Goal: Task Accomplishment & Management: Manage account settings

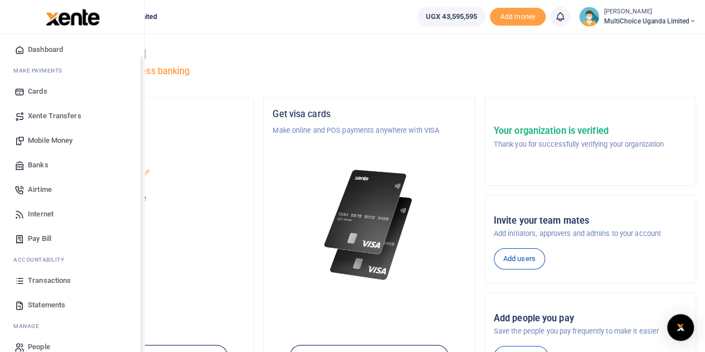
scroll to position [46, 0]
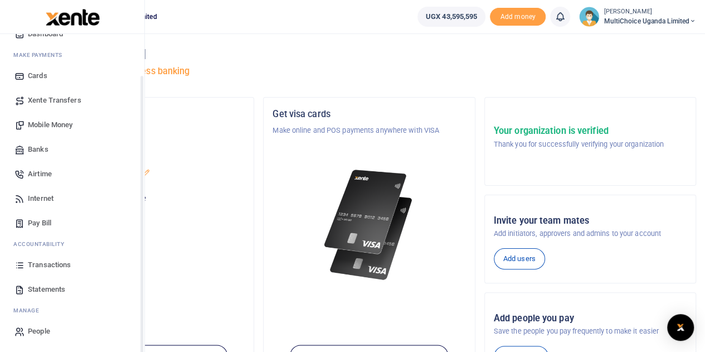
click at [38, 266] on span "Transactions" at bounding box center [49, 264] width 43 height 11
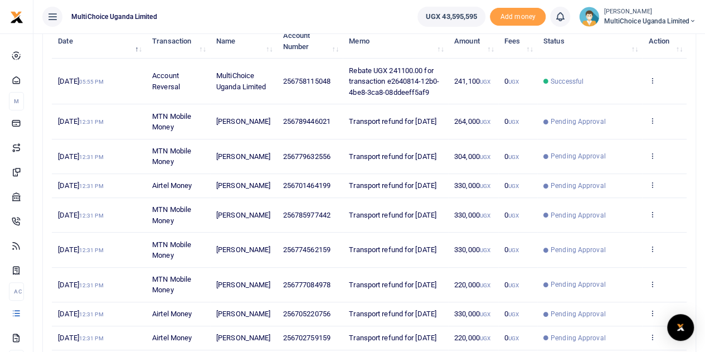
scroll to position [167, 0]
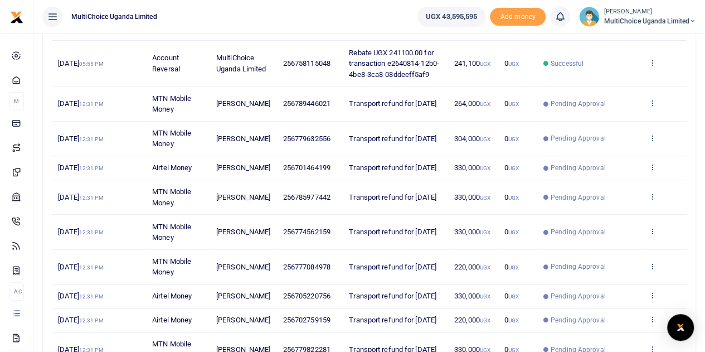
click at [652, 101] on icon at bounding box center [651, 103] width 7 height 8
click at [624, 117] on link "View details" at bounding box center [612, 122] width 88 height 16
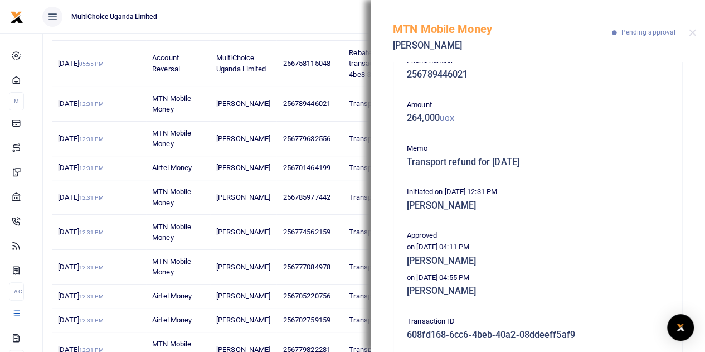
scroll to position [0, 0]
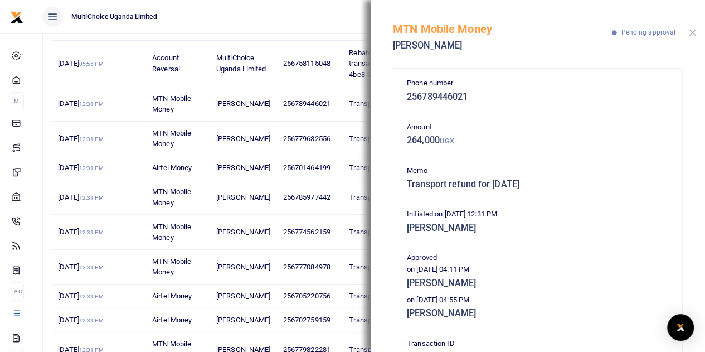
click at [695, 34] on button "Close" at bounding box center [692, 32] width 7 height 7
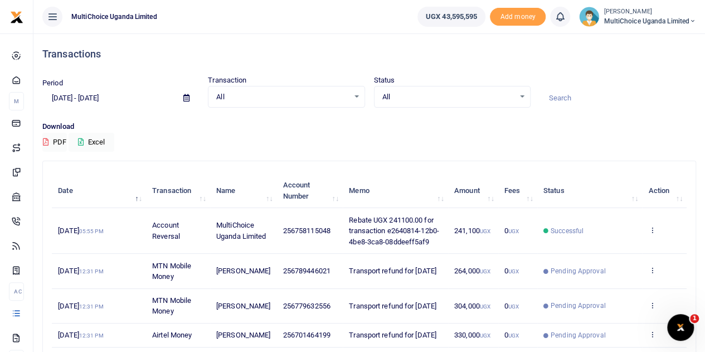
click at [522, 94] on div "All Select an option..." at bounding box center [453, 97] width 156 height 12
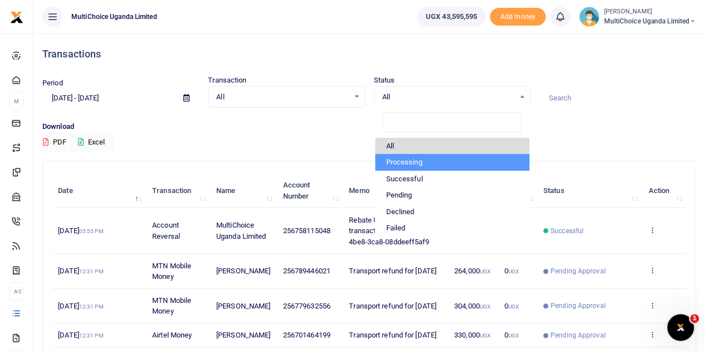
click at [428, 159] on li "Processing" at bounding box center [452, 162] width 154 height 17
select select "PROCESSING"
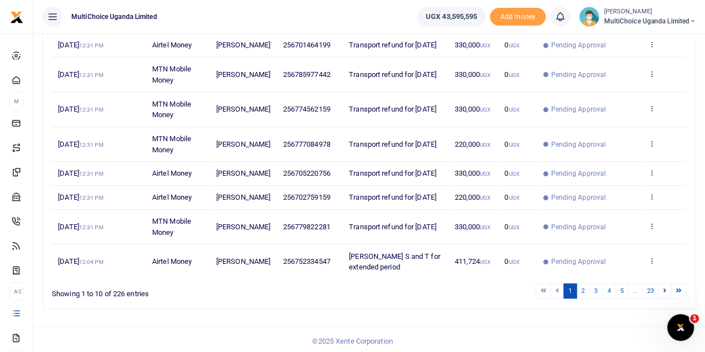
scroll to position [266, 0]
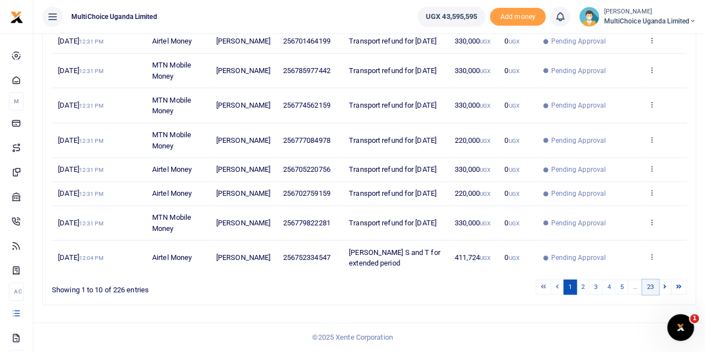
click at [653, 290] on link "23" at bounding box center [650, 286] width 17 height 15
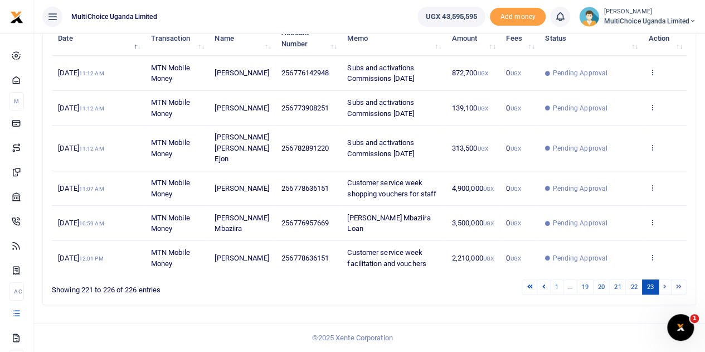
scroll to position [139, 0]
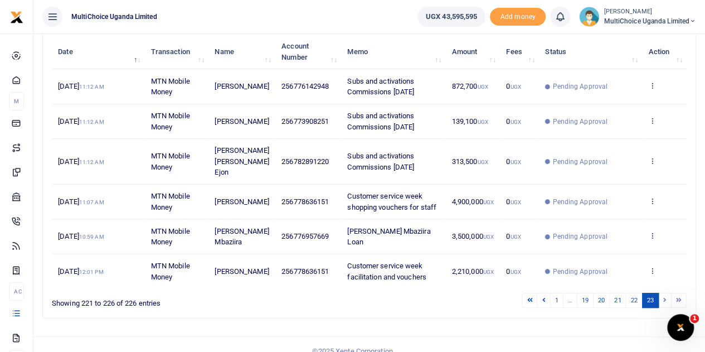
click at [651, 231] on icon at bounding box center [651, 235] width 7 height 8
click at [605, 240] on link "View details" at bounding box center [612, 243] width 88 height 16
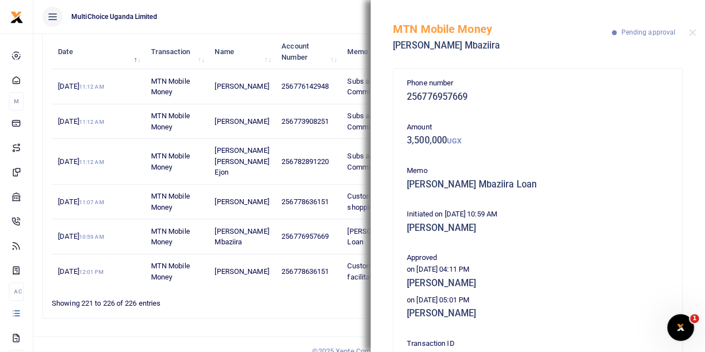
click at [688, 27] on div "MTN Mobile Money Johnson Mbaziira Pending approval" at bounding box center [538, 31] width 334 height 62
click at [303, 292] on div "Showing 221 to 226 of 226 entries" at bounding box center [182, 300] width 260 height 17
drag, startPoint x: 690, startPoint y: 36, endPoint x: 513, endPoint y: 46, distance: 177.5
click at [689, 37] on div "MTN Mobile Money Johnson Mbaziira Pending approval" at bounding box center [538, 31] width 334 height 62
click at [689, 31] on div at bounding box center [692, 32] width 7 height 7
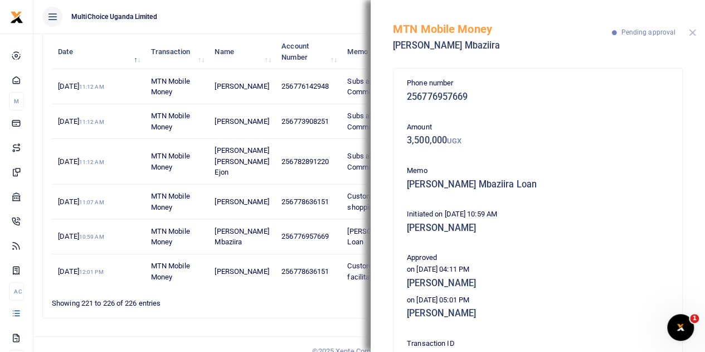
click at [691, 31] on button "Close" at bounding box center [692, 32] width 7 height 7
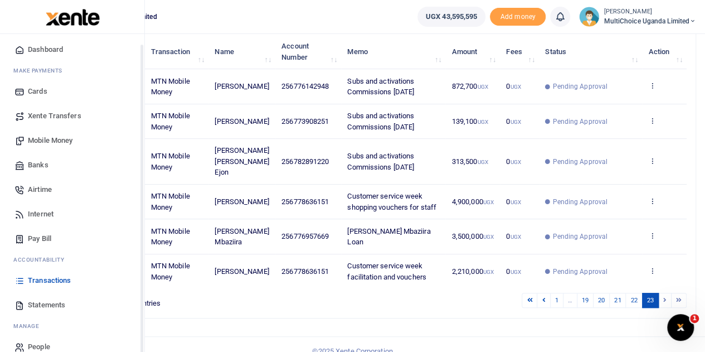
scroll to position [46, 0]
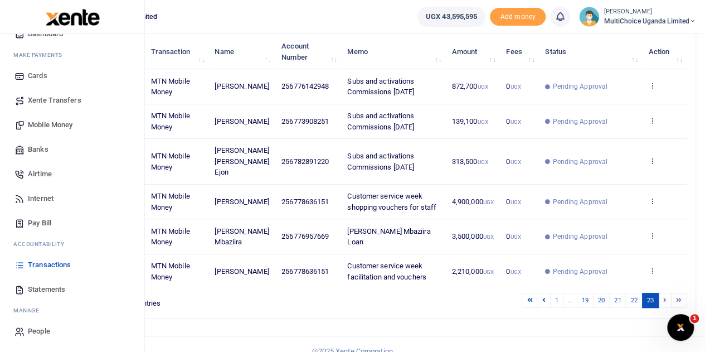
click at [54, 127] on span "Mobile Money" at bounding box center [50, 124] width 45 height 11
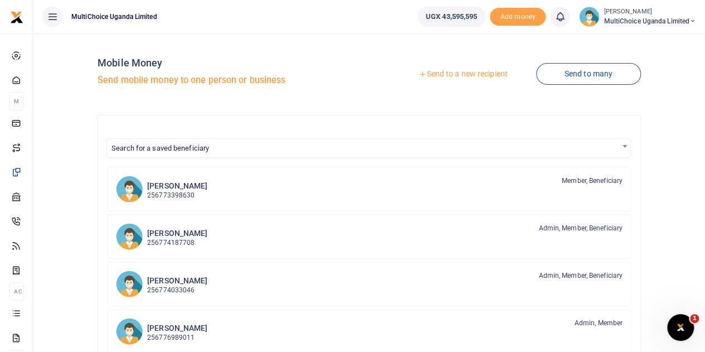
click at [482, 71] on link "Send to a new recipient" at bounding box center [462, 74] width 145 height 20
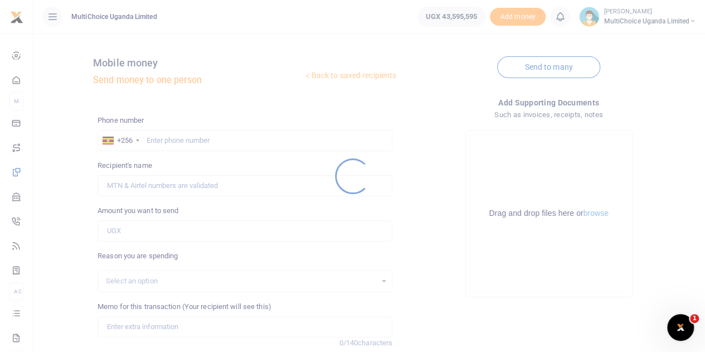
click at [195, 139] on div at bounding box center [352, 176] width 705 height 352
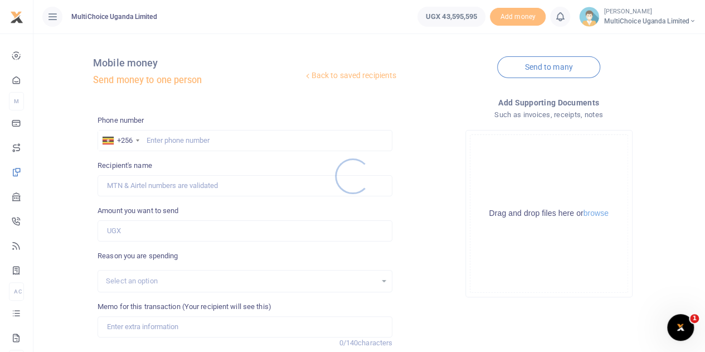
click at [193, 139] on div at bounding box center [352, 176] width 705 height 352
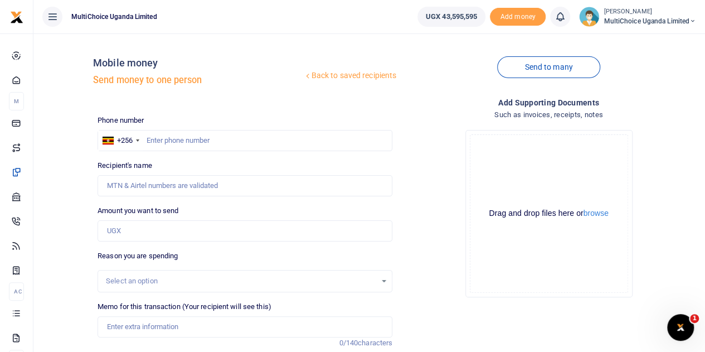
click at [192, 139] on div at bounding box center [352, 176] width 705 height 352
click at [192, 139] on input "text" at bounding box center [245, 140] width 295 height 21
type input "0705067489"
click at [182, 230] on input "Amount you want to send" at bounding box center [245, 230] width 295 height 21
type input "[PERSON_NAME]"
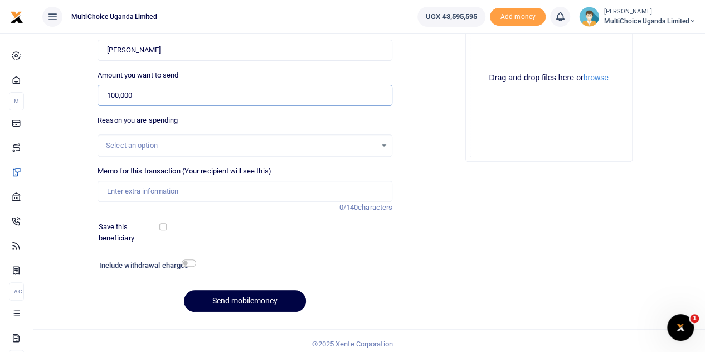
scroll to position [140, 0]
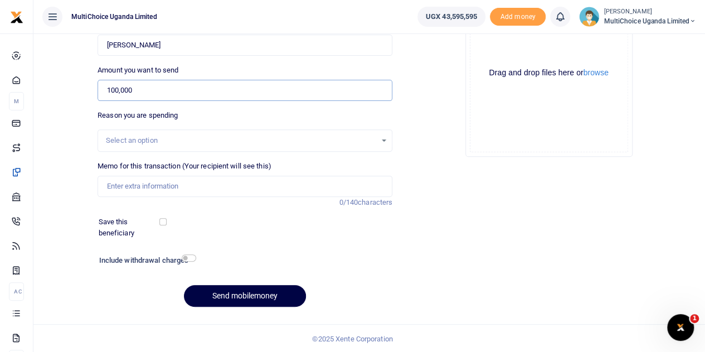
type input "100,000"
click at [243, 190] on input "Memo for this transaction (Your recipient will see this)" at bounding box center [245, 186] width 295 height 21
type input "Branding for DStv for business workshop"
click at [251, 297] on button "Send mobilemoney" at bounding box center [245, 296] width 122 height 22
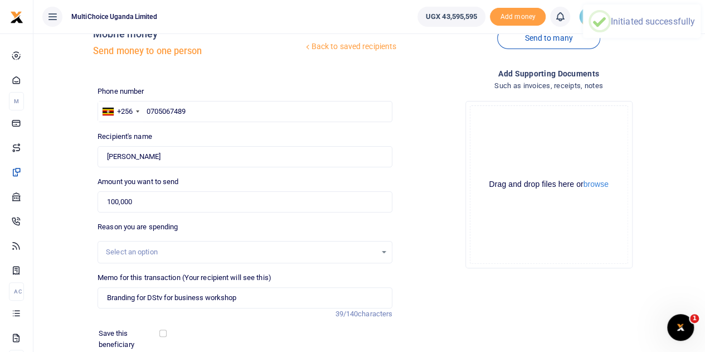
scroll to position [0, 0]
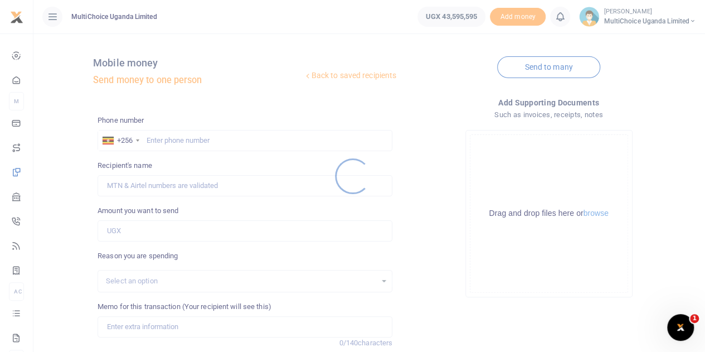
click at [173, 135] on div at bounding box center [352, 176] width 705 height 352
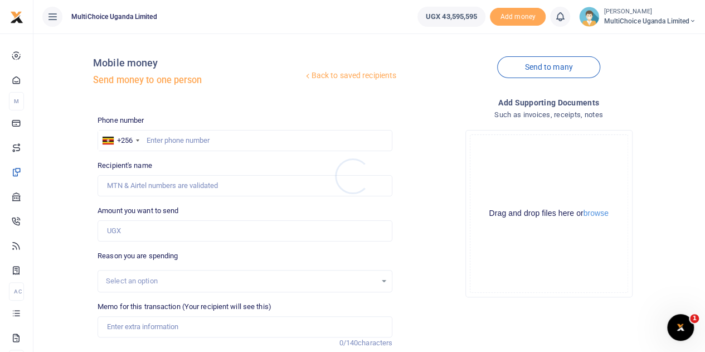
click at [168, 138] on div at bounding box center [352, 176] width 705 height 352
click at [164, 145] on input "text" at bounding box center [245, 140] width 295 height 21
type input "0705067489"
click at [227, 237] on input "Amount you want to send" at bounding box center [245, 230] width 295 height 21
click at [425, 197] on div "Drop your files here Drag and drop files here or browse Powered by Uppy" at bounding box center [548, 213] width 295 height 185
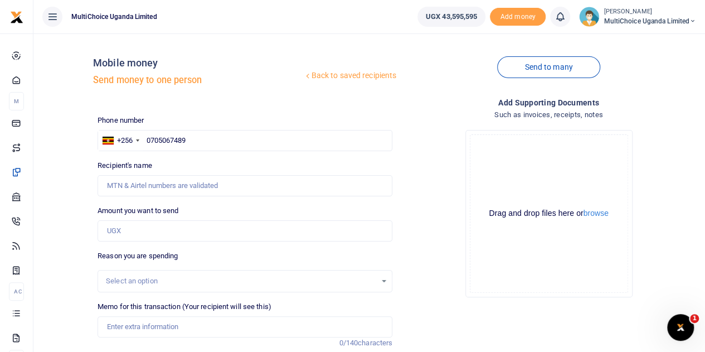
type input "[PERSON_NAME]"
click at [250, 231] on input "Amount you want to send" at bounding box center [245, 230] width 295 height 21
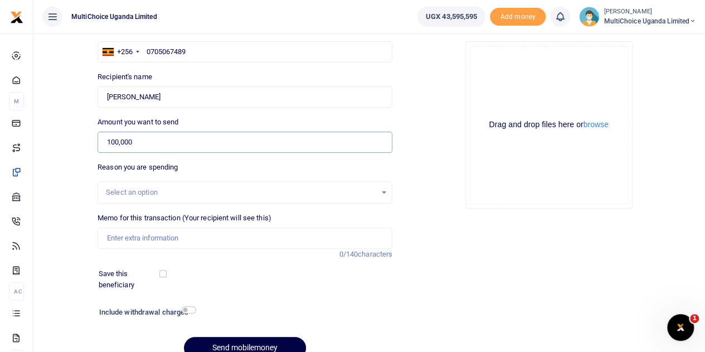
scroll to position [111, 0]
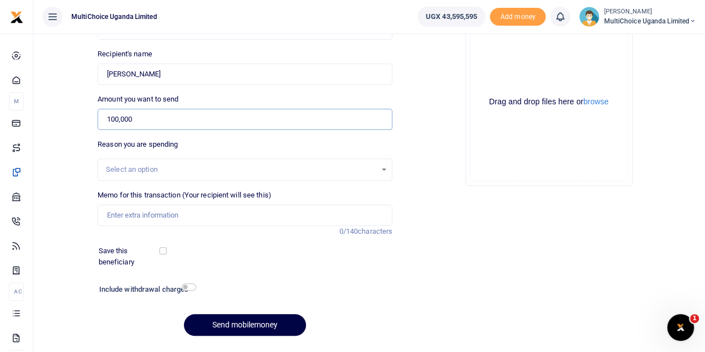
type input "100,000"
click at [255, 225] on input "Memo for this transaction (Your recipient will see this)" at bounding box center [245, 215] width 295 height 21
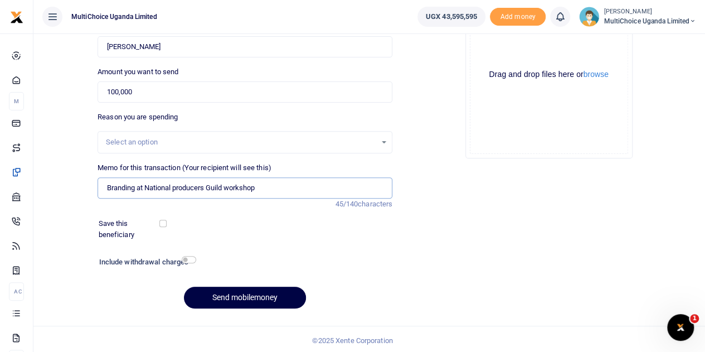
scroll to position [140, 0]
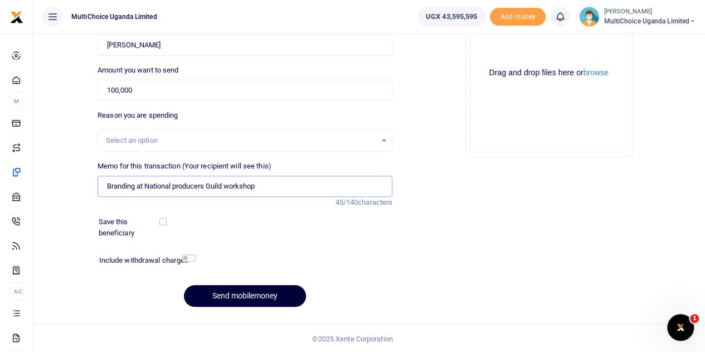
type input "Branding at National producers Guild workshop"
click at [247, 290] on button "Send mobilemoney" at bounding box center [245, 296] width 122 height 22
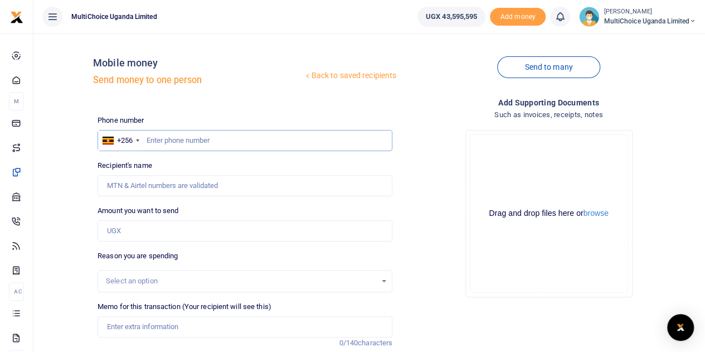
click at [217, 135] on input "text" at bounding box center [245, 140] width 295 height 21
type input "0705067489"
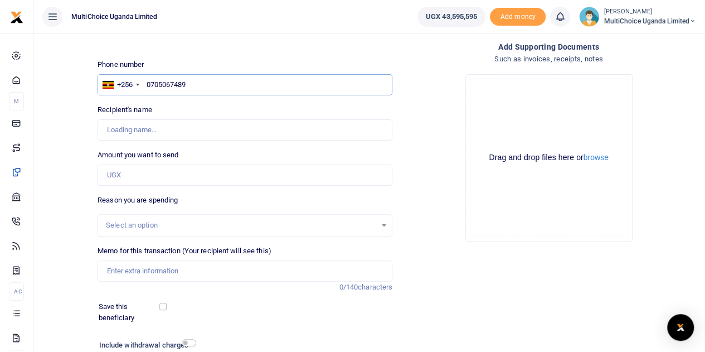
type input "[PERSON_NAME]"
type input "0705067489"
click at [177, 183] on input "Amount you want to send" at bounding box center [245, 174] width 295 height 21
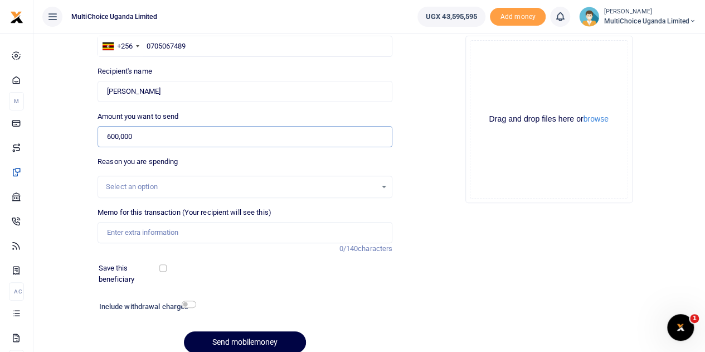
scroll to position [111, 0]
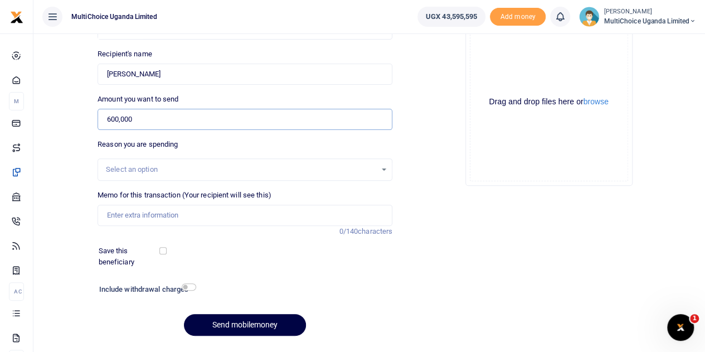
type input "600,000"
click at [225, 212] on input "Memo for this transaction (Your recipient will see this)" at bounding box center [245, 215] width 295 height 21
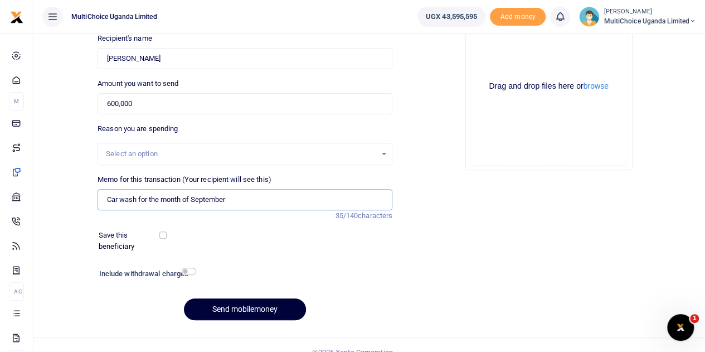
scroll to position [140, 0]
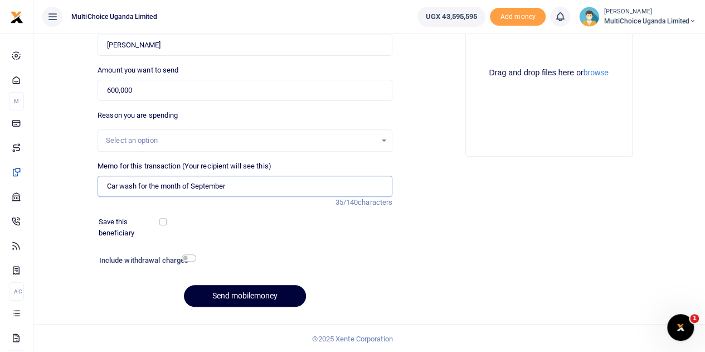
type input "Car wash for the month of September"
click at [249, 298] on button "Send mobilemoney" at bounding box center [245, 296] width 122 height 22
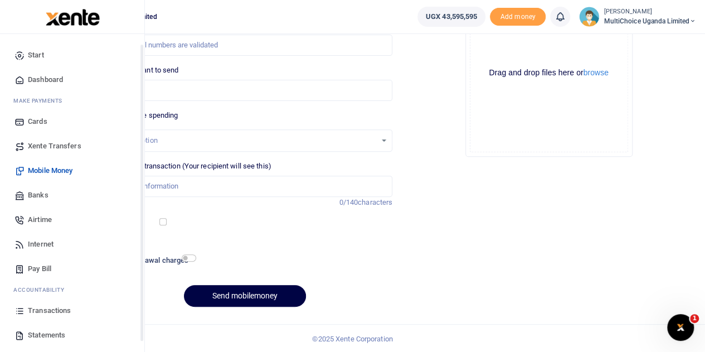
scroll to position [46, 0]
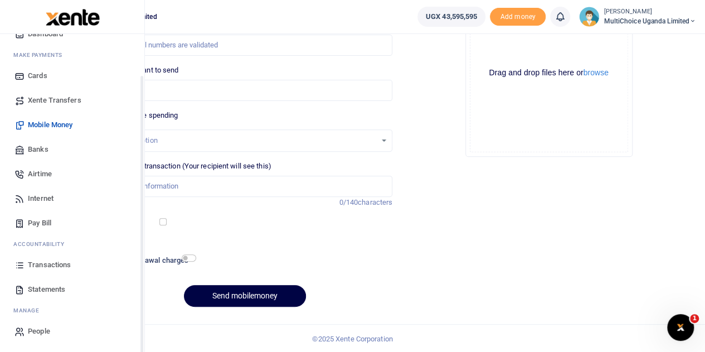
click at [66, 264] on span "Transactions" at bounding box center [49, 264] width 43 height 11
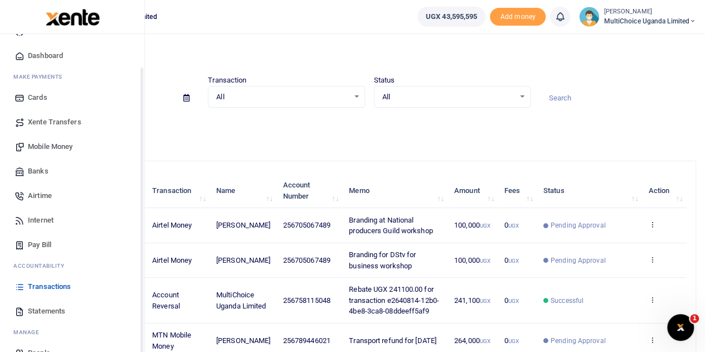
scroll to position [46, 0]
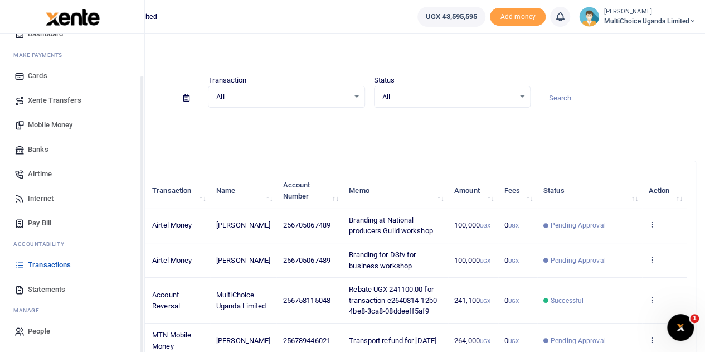
click at [37, 262] on span "Transactions" at bounding box center [49, 264] width 43 height 11
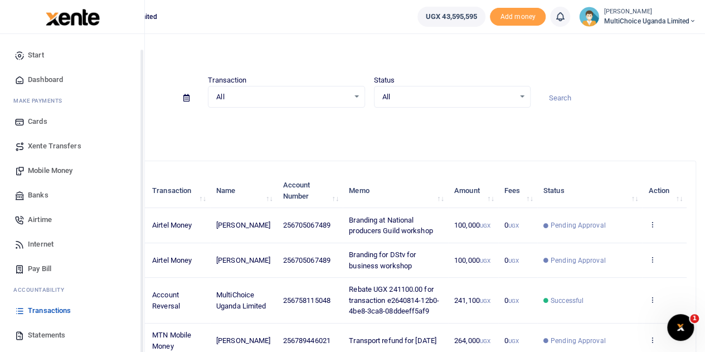
scroll to position [46, 0]
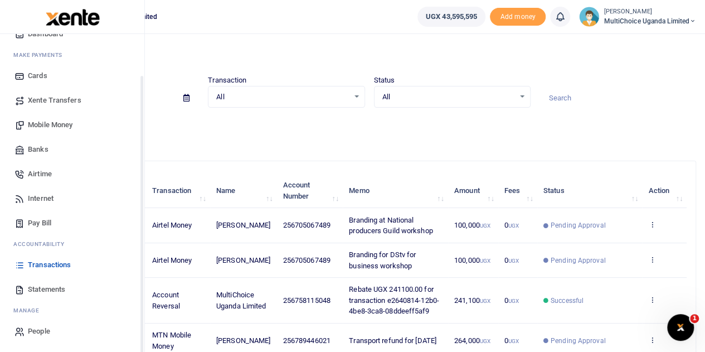
click at [46, 263] on span "Transactions" at bounding box center [49, 264] width 43 height 11
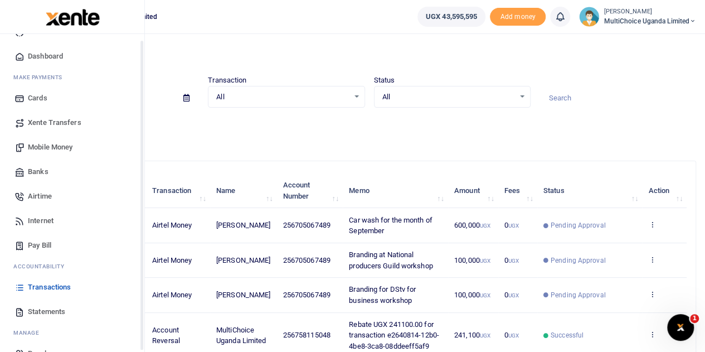
scroll to position [46, 0]
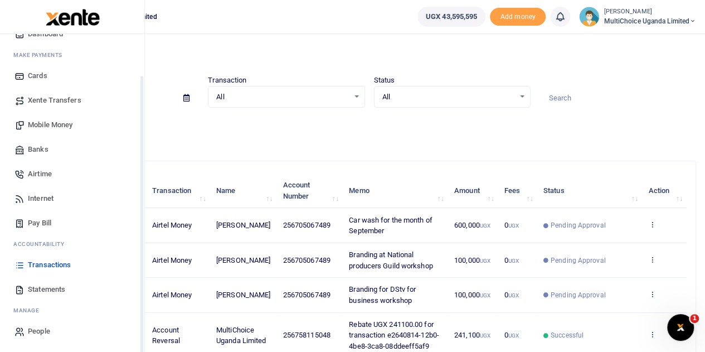
click at [59, 288] on span "Statements" at bounding box center [46, 289] width 37 height 11
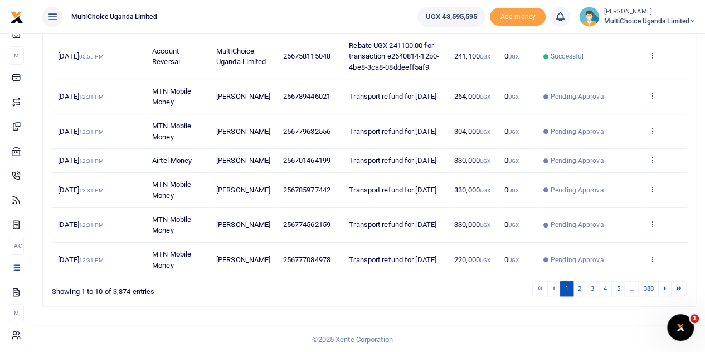
scroll to position [288, 0]
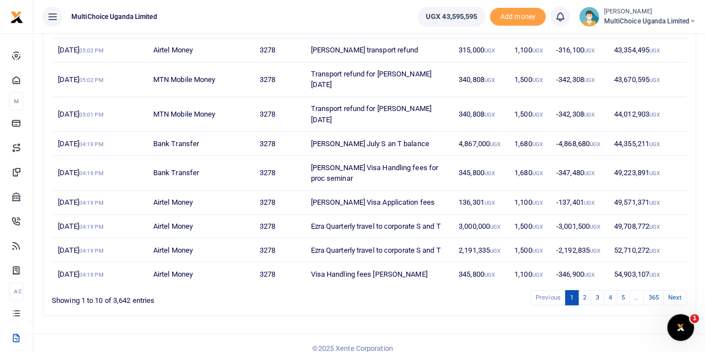
scroll to position [190, 0]
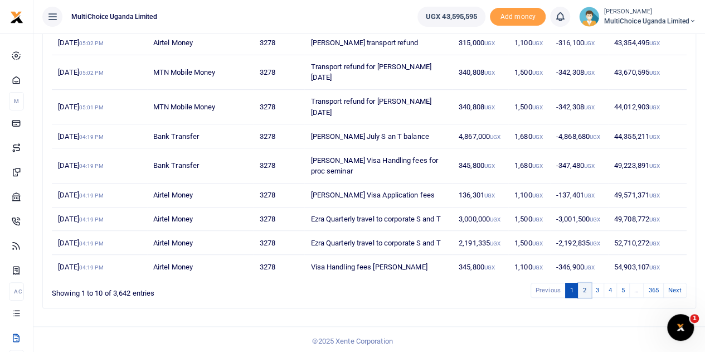
click at [584, 288] on link "2" at bounding box center [584, 290] width 13 height 15
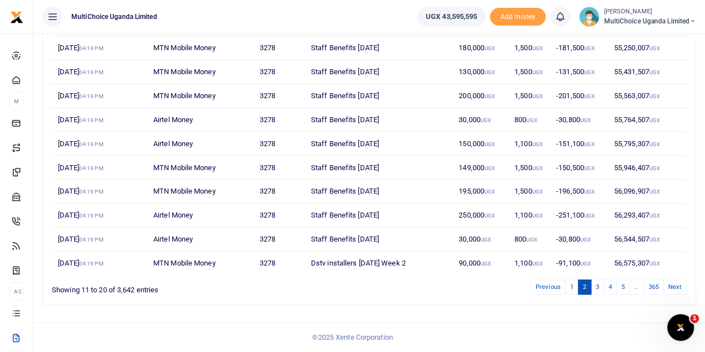
scroll to position [157, 0]
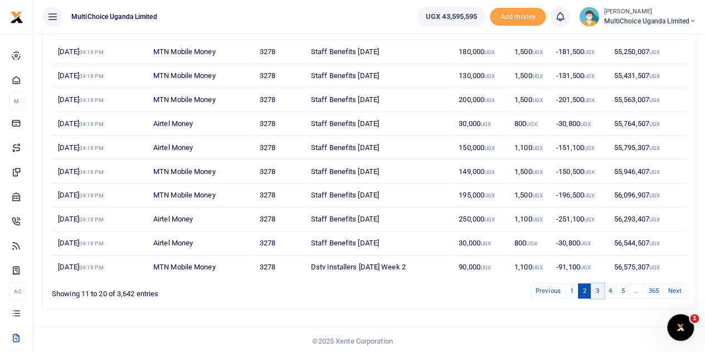
click at [601, 287] on link "3" at bounding box center [597, 290] width 13 height 15
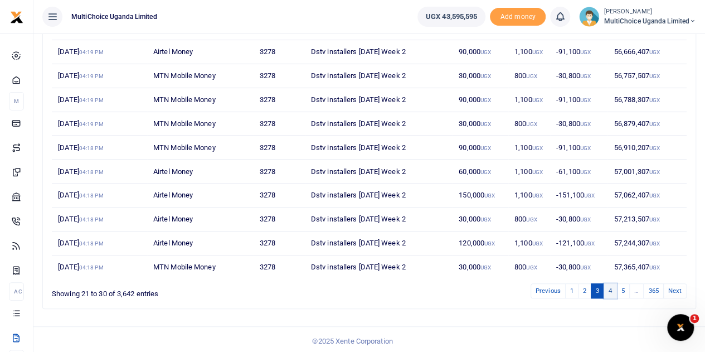
click at [617, 287] on link "4" at bounding box center [610, 290] width 13 height 15
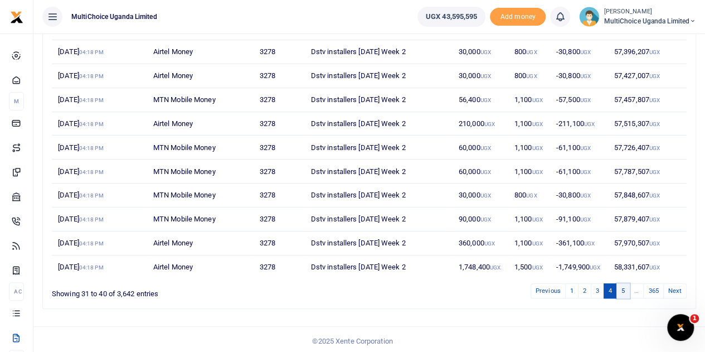
click at [622, 288] on link "5" at bounding box center [623, 290] width 13 height 15
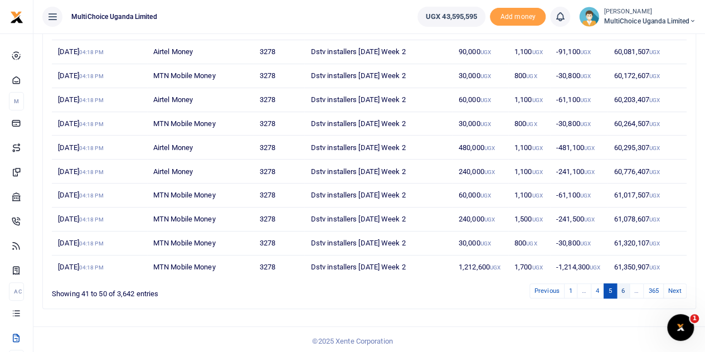
click at [625, 287] on link "6" at bounding box center [623, 290] width 13 height 15
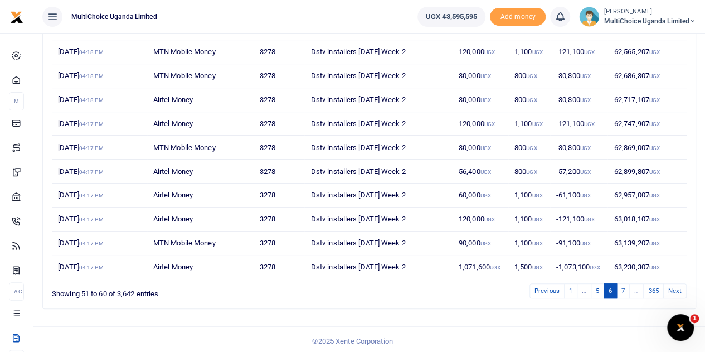
click at [625, 287] on link "7" at bounding box center [623, 290] width 13 height 15
click at [625, 287] on link "8" at bounding box center [623, 290] width 13 height 15
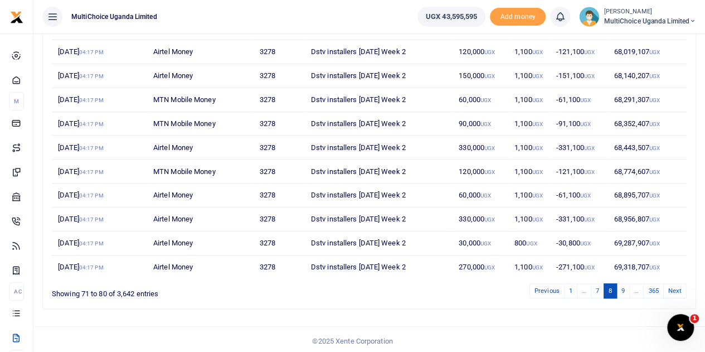
click at [625, 287] on link "9" at bounding box center [623, 290] width 13 height 15
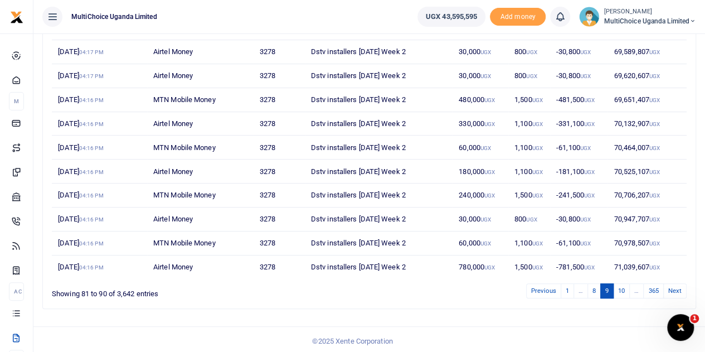
click at [625, 287] on link "10" at bounding box center [621, 290] width 17 height 15
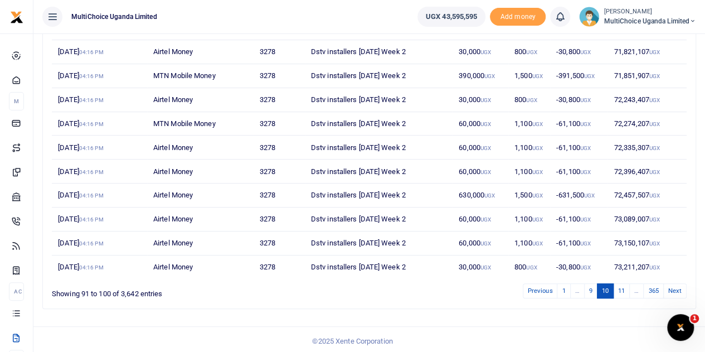
click at [625, 287] on link "11" at bounding box center [621, 290] width 17 height 15
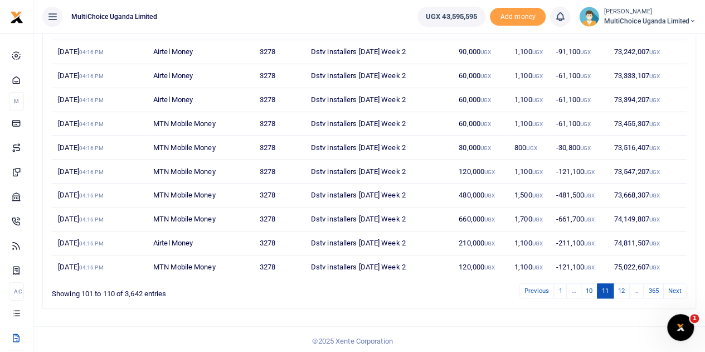
click at [625, 287] on link "12" at bounding box center [621, 290] width 17 height 15
click at [625, 287] on link "13" at bounding box center [621, 290] width 17 height 15
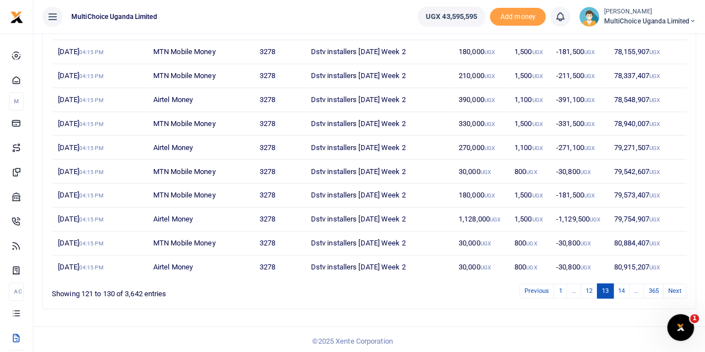
click at [625, 287] on link "14" at bounding box center [621, 290] width 17 height 15
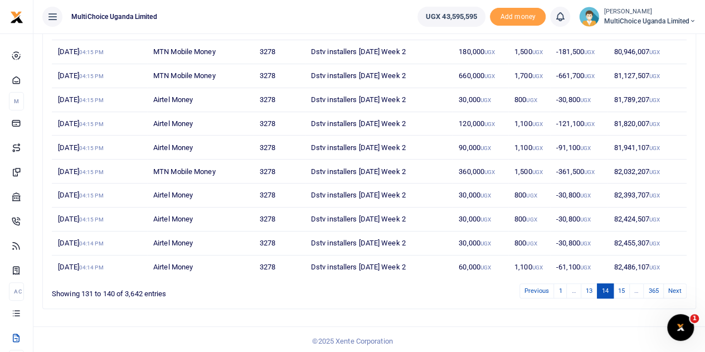
click at [625, 287] on link "15" at bounding box center [621, 290] width 17 height 15
click at [625, 287] on link "16" at bounding box center [621, 290] width 17 height 15
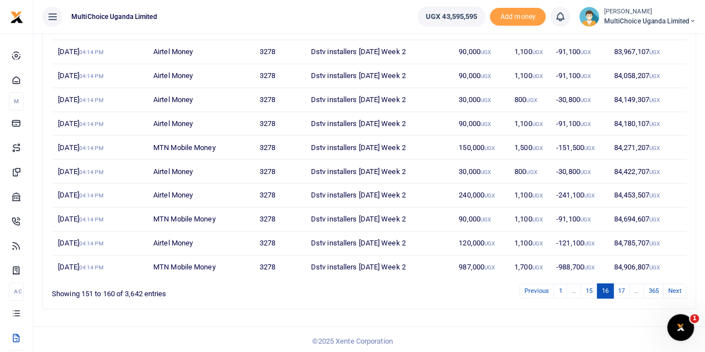
click at [625, 287] on link "17" at bounding box center [621, 290] width 17 height 15
click at [625, 287] on link "18" at bounding box center [621, 290] width 17 height 15
click at [625, 287] on link "19" at bounding box center [621, 290] width 17 height 15
click at [625, 287] on link "20" at bounding box center [621, 290] width 17 height 15
click at [625, 287] on link "21" at bounding box center [621, 290] width 17 height 15
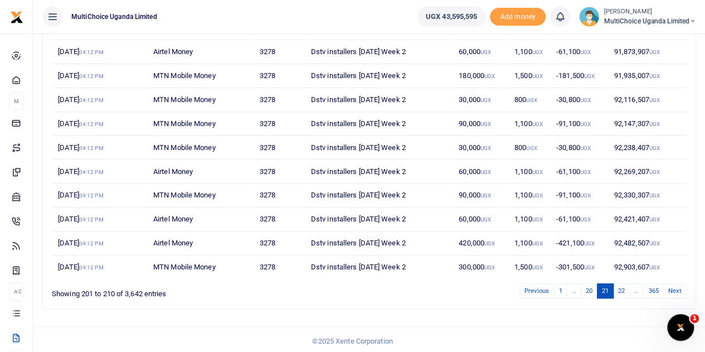
click at [625, 287] on link "22" at bounding box center [621, 290] width 17 height 15
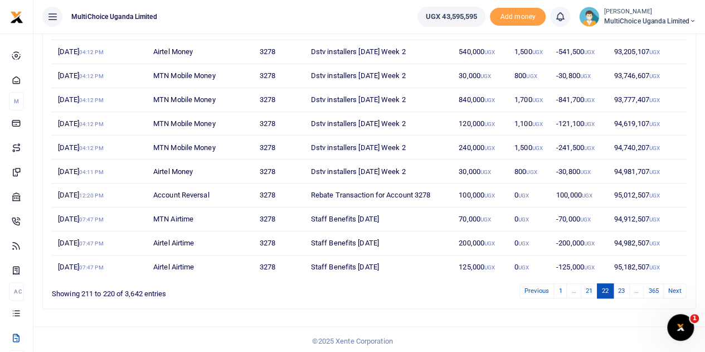
click at [625, 287] on link "23" at bounding box center [621, 290] width 17 height 15
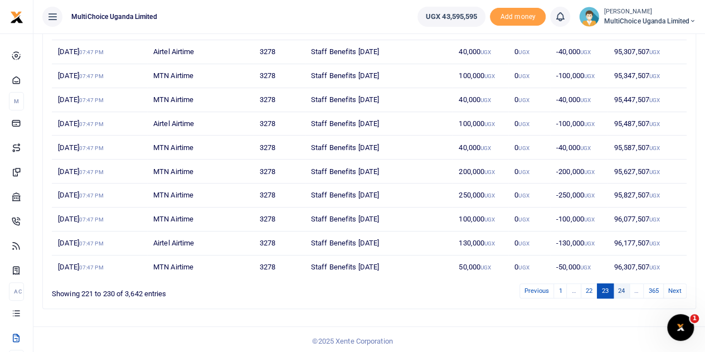
click at [625, 287] on link "24" at bounding box center [621, 290] width 17 height 15
click at [625, 287] on link "25" at bounding box center [621, 290] width 17 height 15
click at [625, 287] on link "26" at bounding box center [621, 290] width 17 height 15
click at [625, 287] on link "27" at bounding box center [621, 290] width 17 height 15
click at [625, 287] on link "28" at bounding box center [621, 290] width 17 height 15
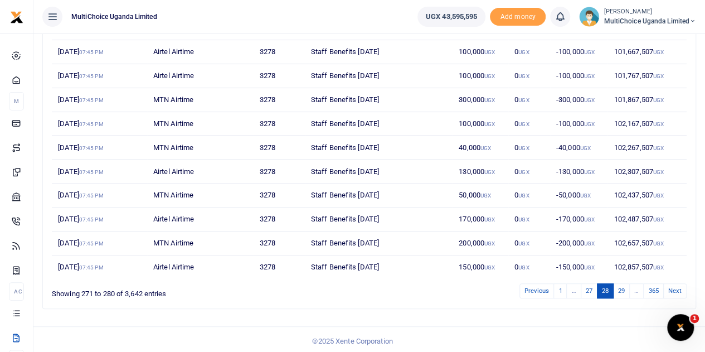
click at [625, 287] on link "29" at bounding box center [621, 290] width 17 height 15
click at [625, 287] on link "30" at bounding box center [621, 290] width 17 height 15
click at [625, 287] on link "31" at bounding box center [621, 290] width 17 height 15
click at [625, 287] on link "32" at bounding box center [621, 290] width 17 height 15
click at [625, 287] on link "33" at bounding box center [621, 290] width 17 height 15
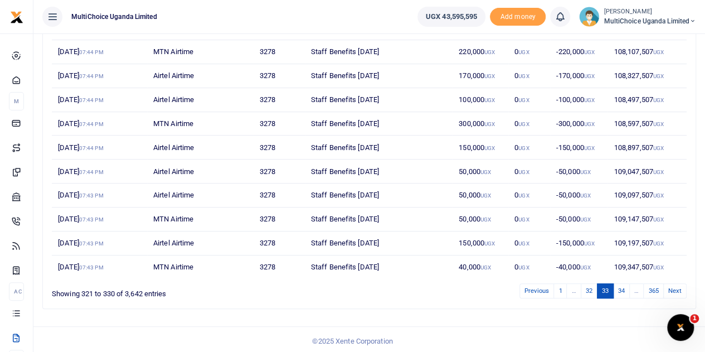
click at [625, 287] on link "34" at bounding box center [621, 290] width 17 height 15
click at [625, 287] on link "35" at bounding box center [621, 290] width 17 height 15
click at [625, 287] on link "36" at bounding box center [621, 290] width 17 height 15
click at [625, 287] on link "37" at bounding box center [621, 290] width 17 height 15
click at [625, 287] on link "38" at bounding box center [621, 290] width 17 height 15
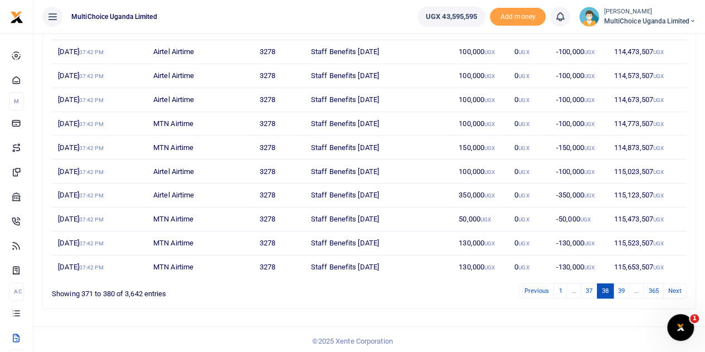
click at [625, 287] on link "39" at bounding box center [621, 290] width 17 height 15
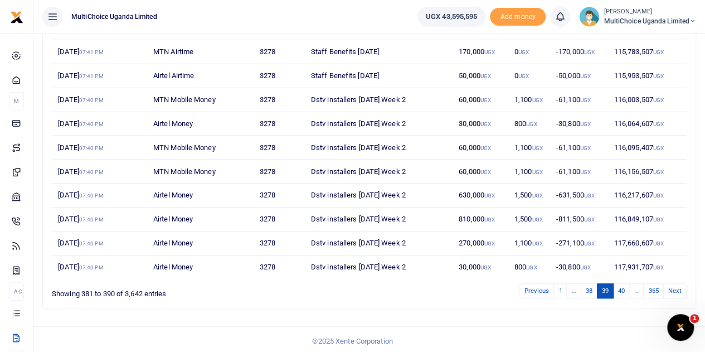
click at [625, 287] on link "40" at bounding box center [621, 290] width 17 height 15
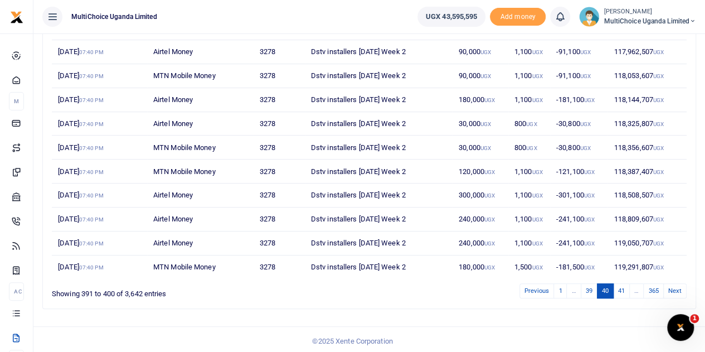
click at [625, 287] on link "41" at bounding box center [621, 290] width 17 height 15
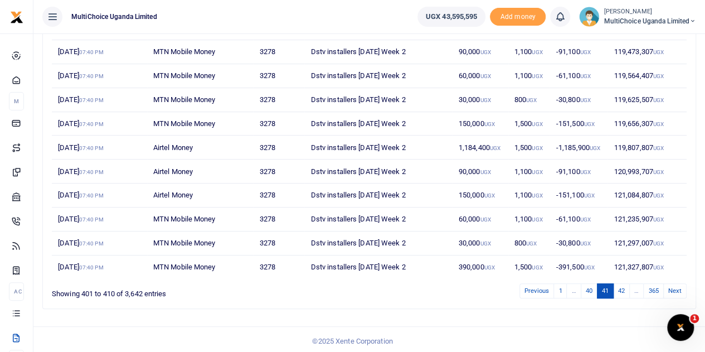
click at [625, 287] on link "42" at bounding box center [621, 290] width 17 height 15
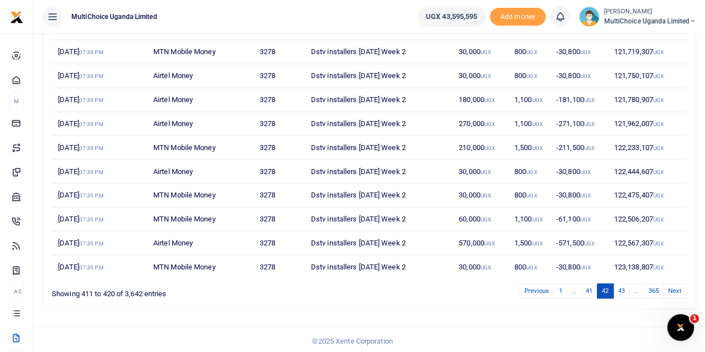
click at [625, 287] on link "43" at bounding box center [621, 290] width 17 height 15
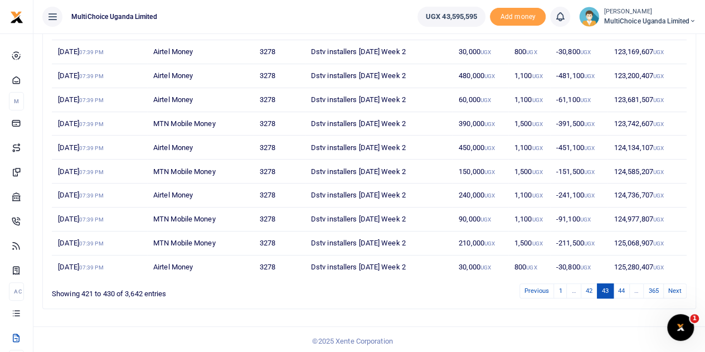
click at [625, 287] on link "44" at bounding box center [621, 290] width 17 height 15
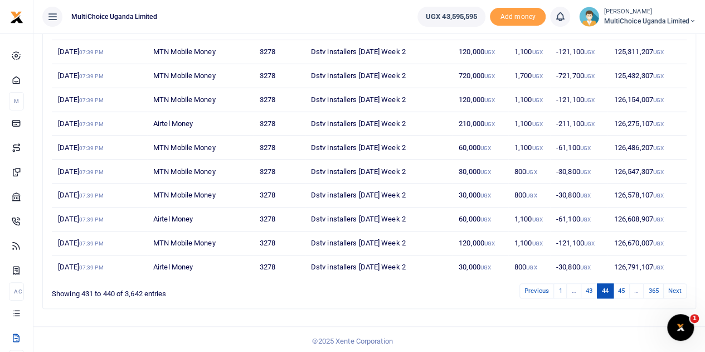
click at [625, 287] on link "45" at bounding box center [621, 290] width 17 height 15
click at [625, 287] on link "46" at bounding box center [621, 290] width 17 height 15
click at [625, 287] on link "47" at bounding box center [621, 290] width 17 height 15
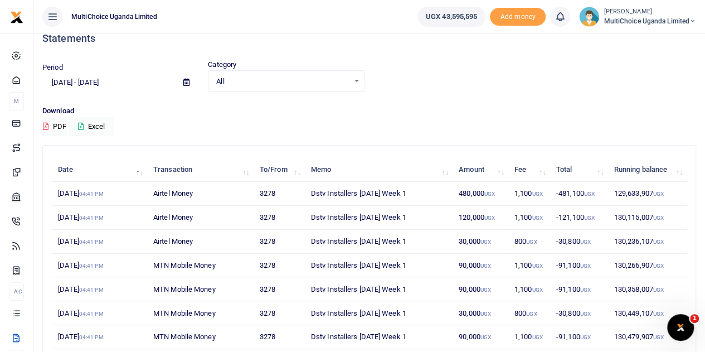
scroll to position [0, 0]
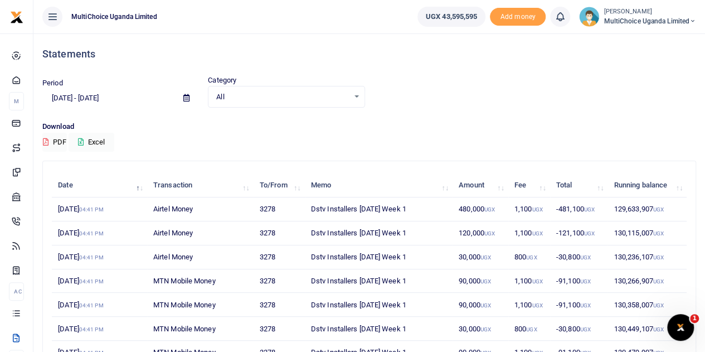
click at [199, 125] on p "Download" at bounding box center [369, 127] width 654 height 12
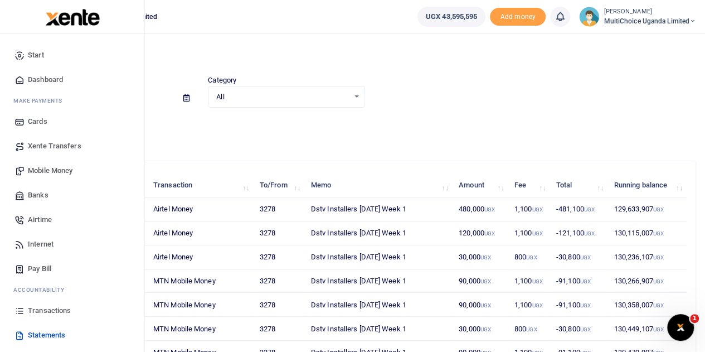
click at [57, 305] on span "Transactions" at bounding box center [49, 310] width 43 height 11
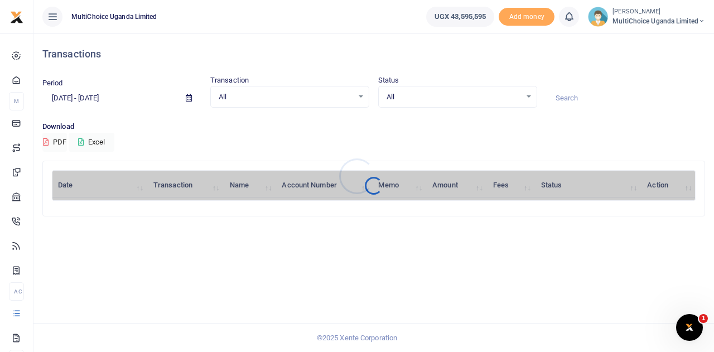
click at [531, 95] on div at bounding box center [357, 176] width 714 height 352
click at [530, 96] on div "All Select an option..." at bounding box center [458, 97] width 158 height 12
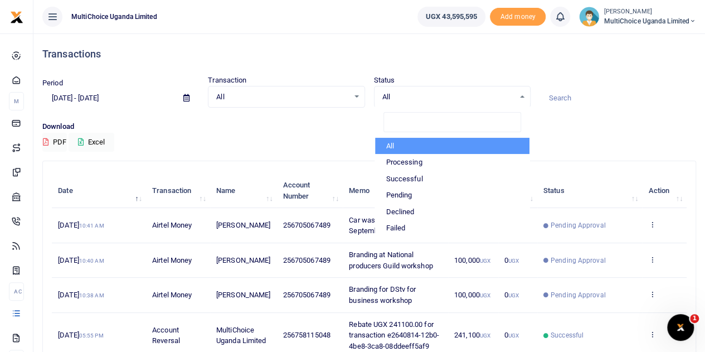
click at [316, 145] on div "Download PDF Excel" at bounding box center [369, 136] width 654 height 31
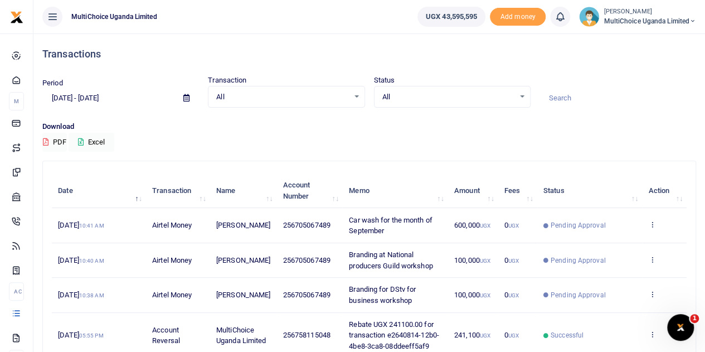
click at [187, 97] on icon at bounding box center [186, 97] width 6 height 7
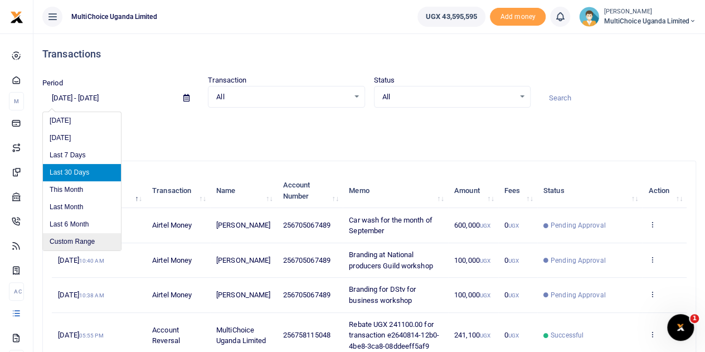
click at [95, 241] on li "Custom Range" at bounding box center [82, 241] width 78 height 17
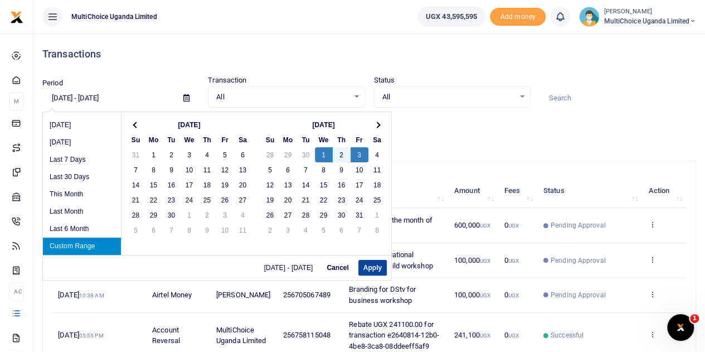
click at [379, 266] on button "Apply" at bounding box center [372, 268] width 28 height 16
type input "[DATE] - [DATE]"
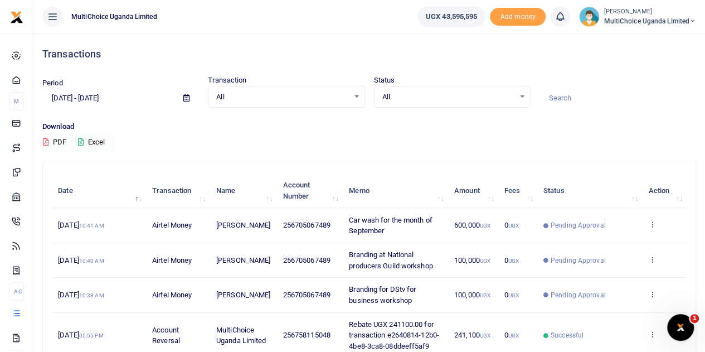
click at [83, 138] on icon at bounding box center [81, 141] width 6 height 7
click at [523, 95] on div "All Select an option..." at bounding box center [453, 97] width 156 height 12
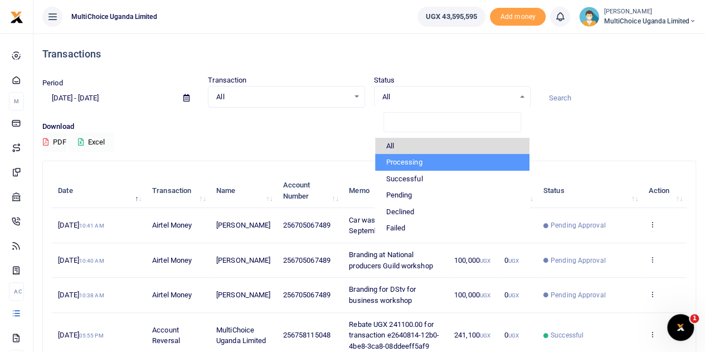
click at [457, 155] on li "Processing" at bounding box center [452, 162] width 154 height 17
select select "PROCESSING"
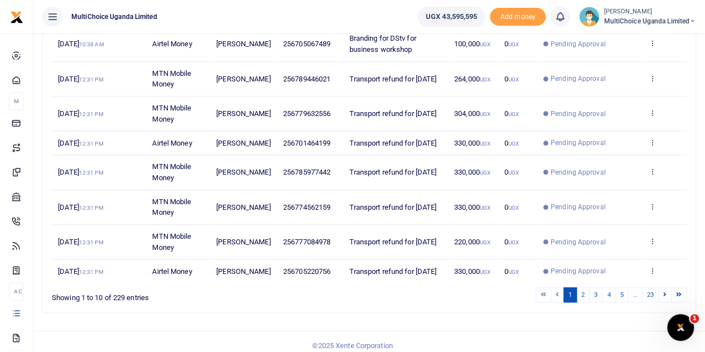
scroll to position [266, 0]
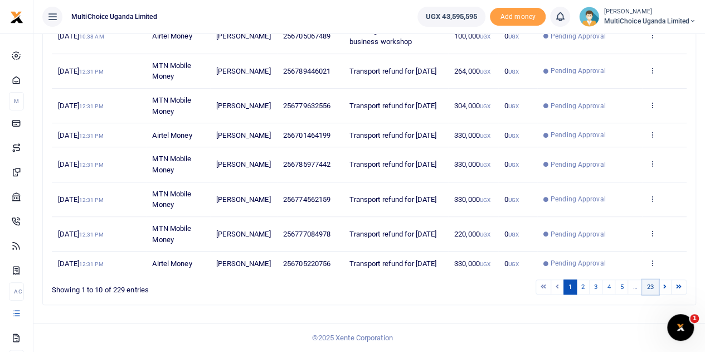
click at [647, 287] on link "23" at bounding box center [650, 286] width 17 height 15
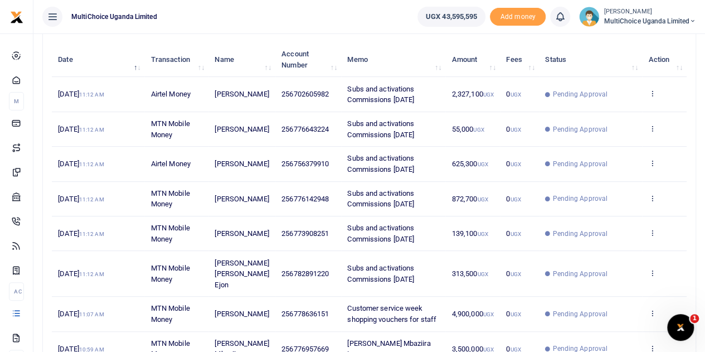
scroll to position [242, 0]
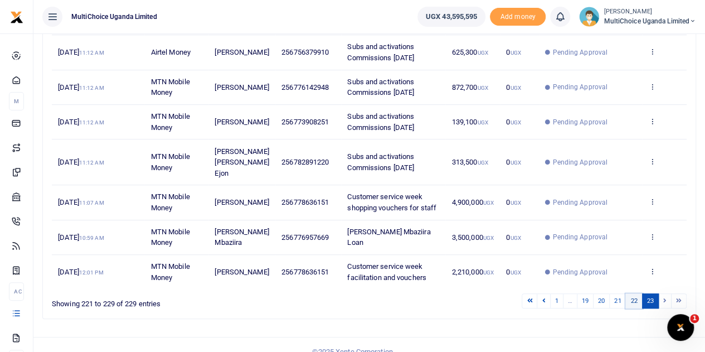
click at [636, 293] on link "22" at bounding box center [633, 300] width 17 height 15
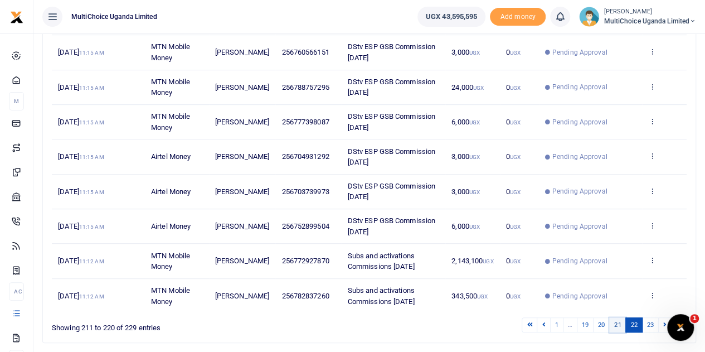
click at [622, 322] on link "21" at bounding box center [617, 324] width 17 height 15
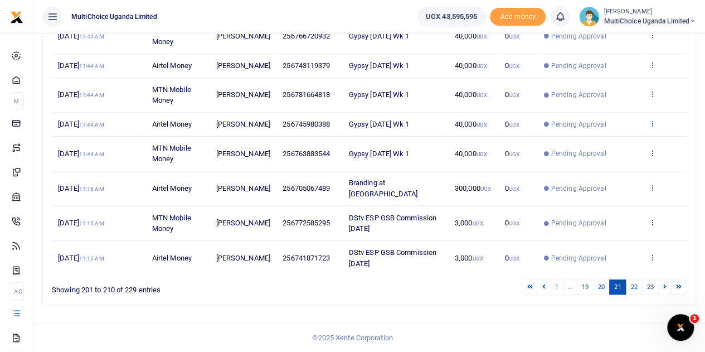
click at [653, 127] on icon at bounding box center [651, 123] width 7 height 8
click at [626, 149] on link "View details" at bounding box center [612, 157] width 88 height 16
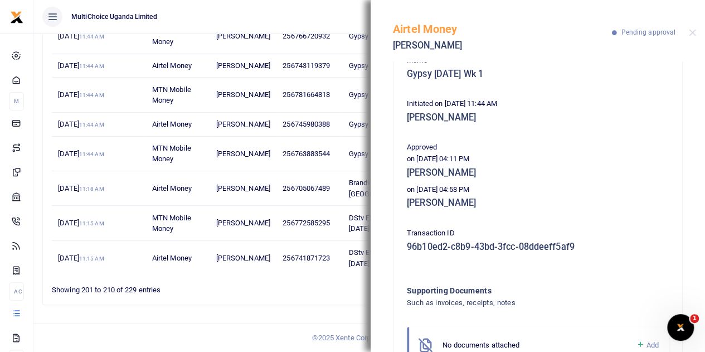
scroll to position [111, 0]
click at [693, 35] on div "Airtel Money Emmanuel Ekoyot Pending approval" at bounding box center [538, 31] width 334 height 62
click at [695, 33] on button "Close" at bounding box center [692, 32] width 7 height 7
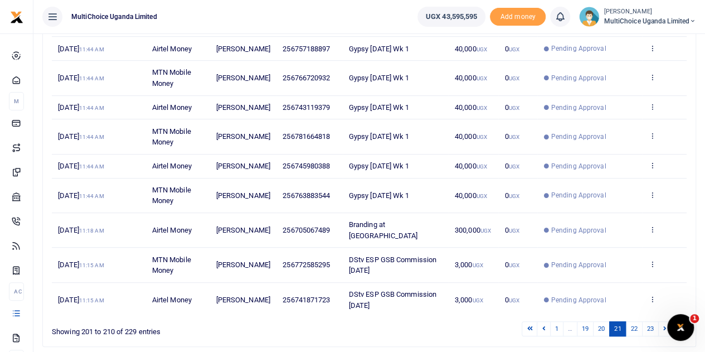
scroll to position [244, 0]
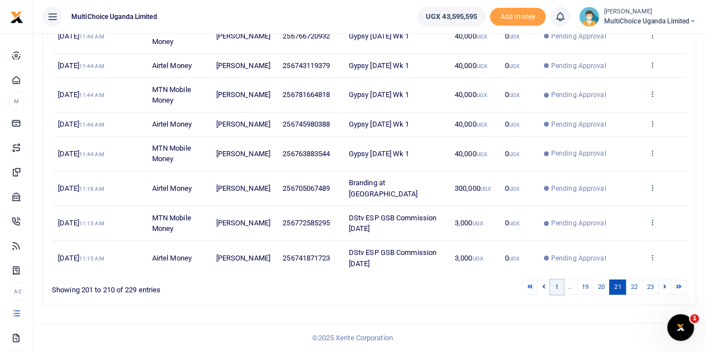
click at [556, 286] on link "1" at bounding box center [556, 286] width 13 height 15
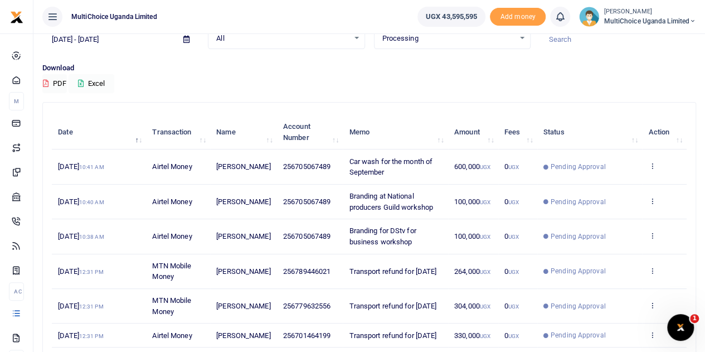
scroll to position [111, 0]
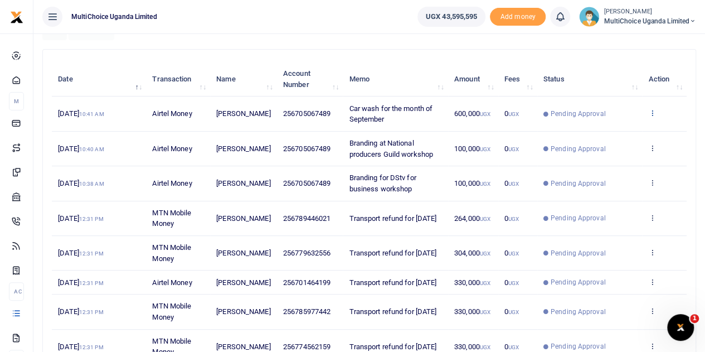
click at [649, 110] on icon at bounding box center [651, 113] width 7 height 8
click at [623, 132] on link "View details" at bounding box center [612, 132] width 88 height 16
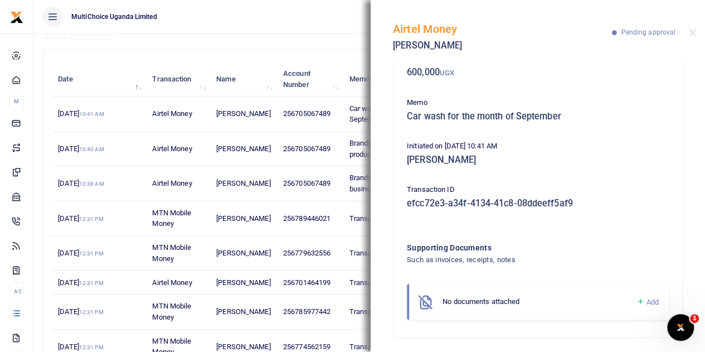
scroll to position [71, 0]
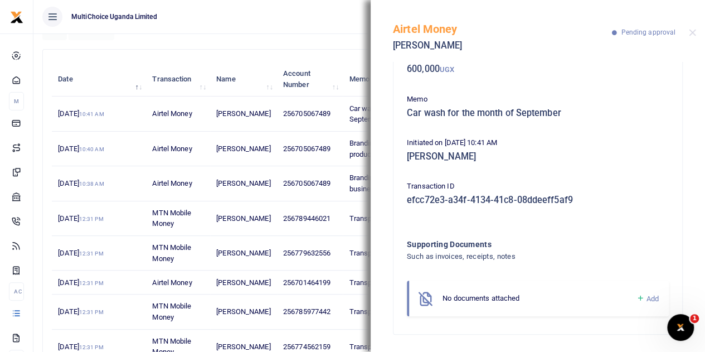
click at [636, 295] on icon at bounding box center [640, 298] width 8 height 10
click at [636, 297] on icon at bounding box center [640, 298] width 8 height 10
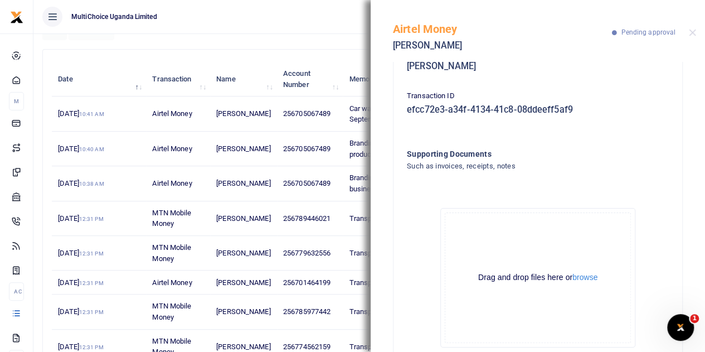
scroll to position [197, 0]
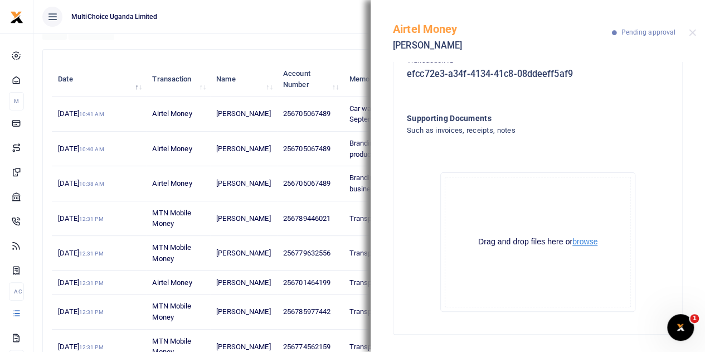
click at [578, 241] on button "browse" at bounding box center [585, 241] width 25 height 8
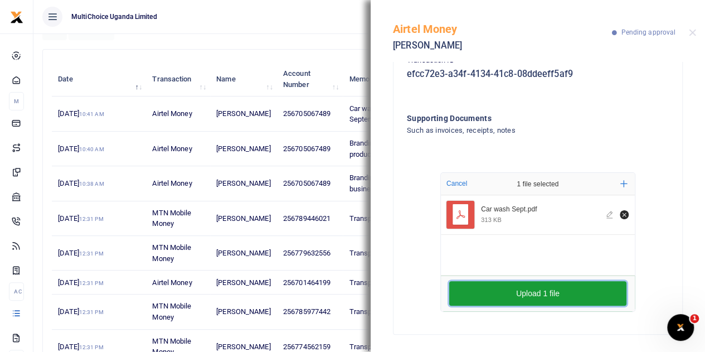
click at [536, 297] on button "Upload 1 file" at bounding box center [537, 293] width 177 height 25
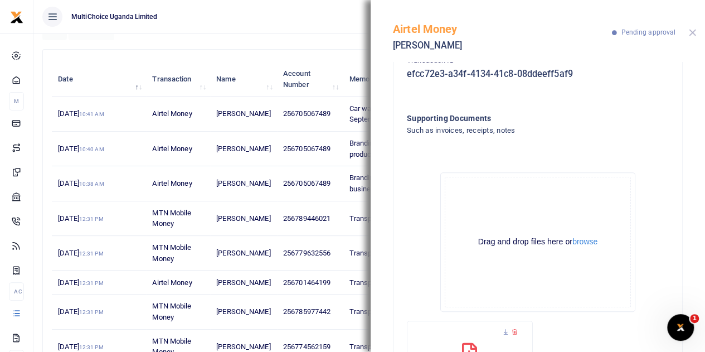
click at [690, 30] on button "Close" at bounding box center [692, 32] width 7 height 7
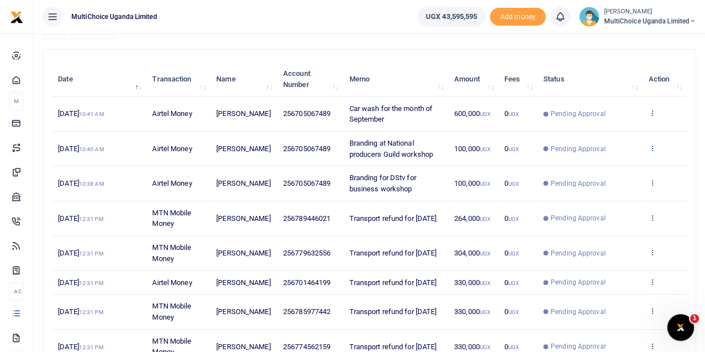
click at [648, 145] on icon at bounding box center [651, 148] width 7 height 8
click at [590, 164] on link "View details" at bounding box center [612, 167] width 88 height 16
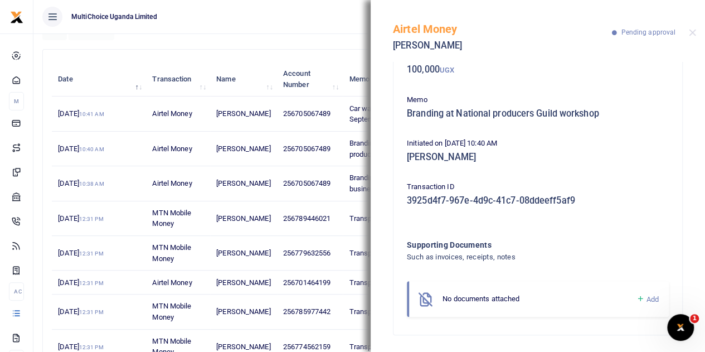
scroll to position [71, 0]
click at [636, 298] on icon at bounding box center [640, 298] width 8 height 10
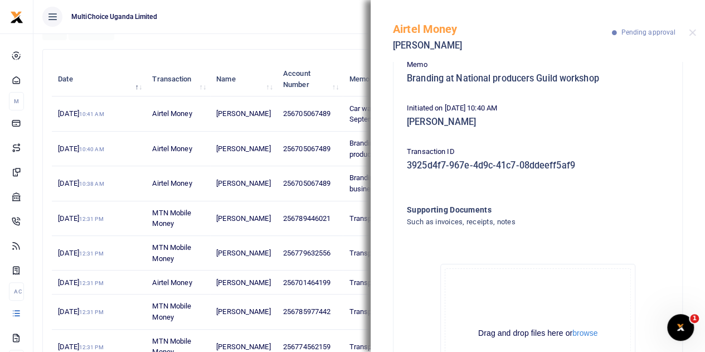
scroll to position [183, 0]
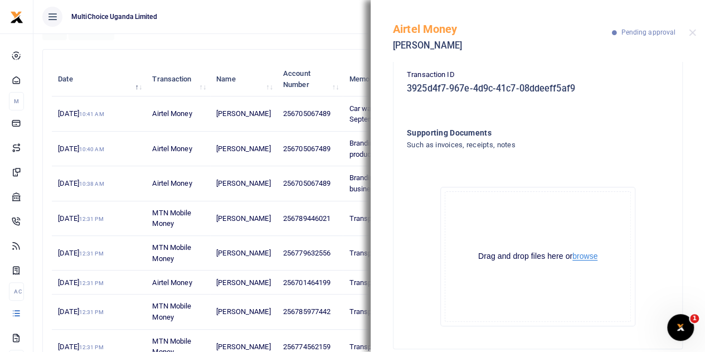
click at [588, 256] on button "browse" at bounding box center [585, 256] width 25 height 8
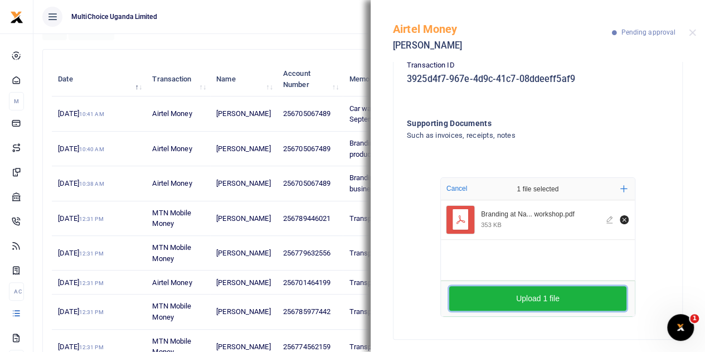
scroll to position [197, 0]
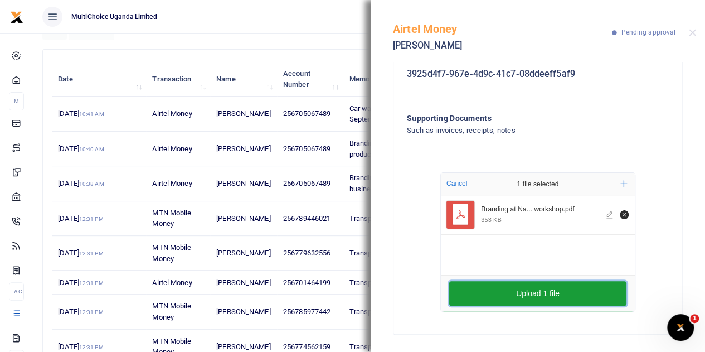
click at [552, 294] on button "Upload 1 file" at bounding box center [537, 293] width 177 height 25
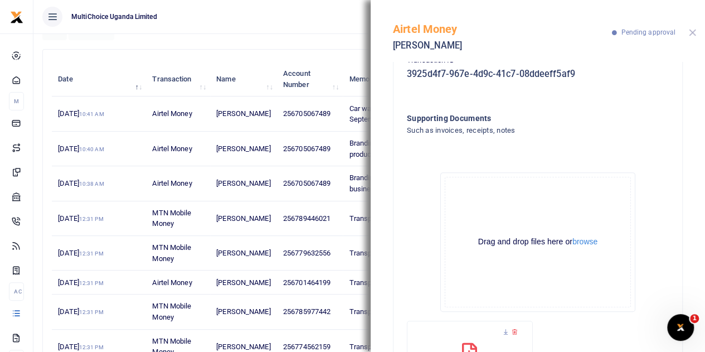
click at [693, 31] on button "Close" at bounding box center [692, 32] width 7 height 7
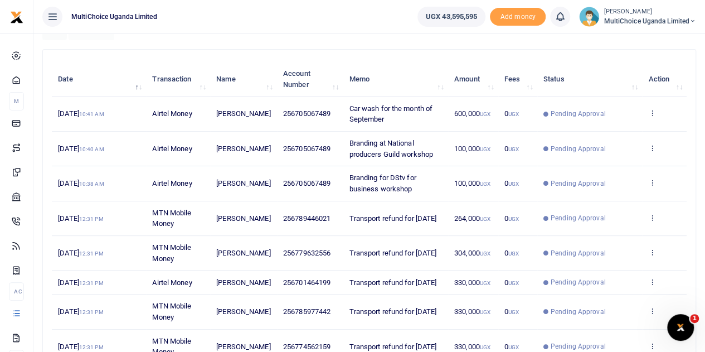
click at [651, 174] on td "View details Send again" at bounding box center [664, 183] width 45 height 35
click at [654, 185] on link at bounding box center [651, 183] width 7 height 8
click at [610, 193] on link "View details" at bounding box center [612, 201] width 88 height 16
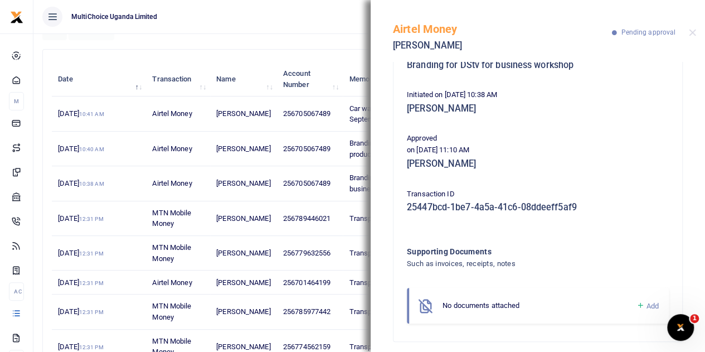
scroll to position [127, 0]
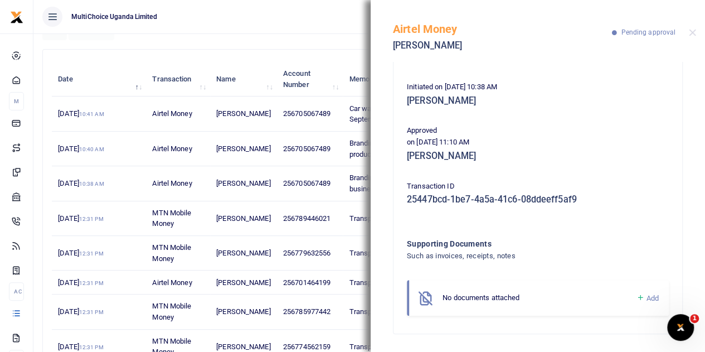
click at [636, 296] on icon at bounding box center [640, 298] width 8 height 10
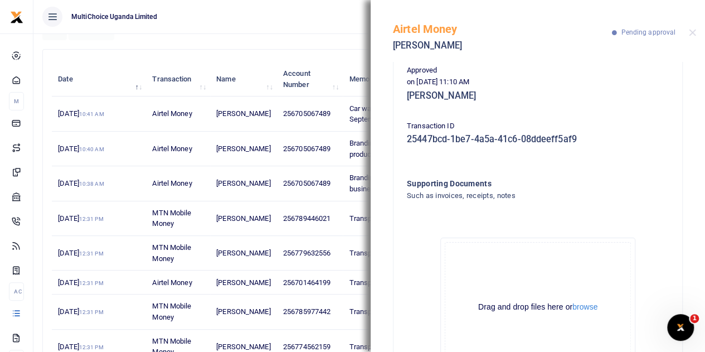
scroll to position [252, 0]
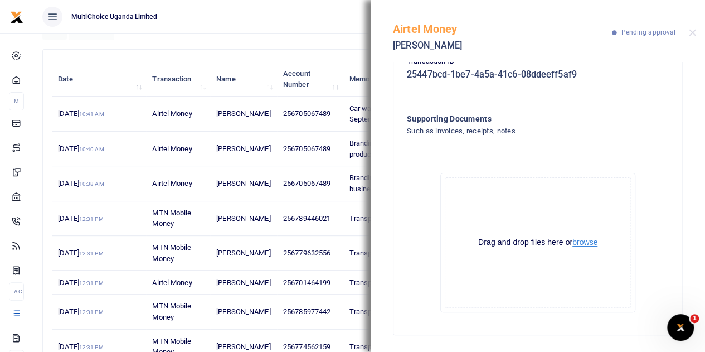
click at [583, 238] on button "browse" at bounding box center [585, 242] width 25 height 8
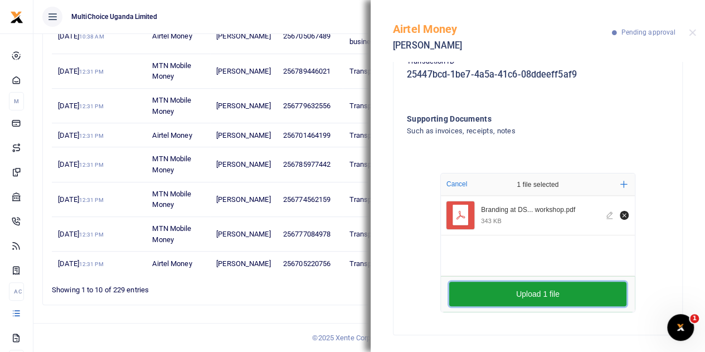
click at [560, 299] on button "Upload 1 file" at bounding box center [537, 294] width 177 height 25
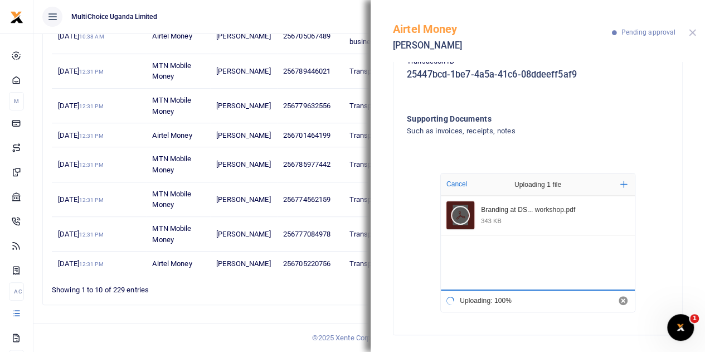
click at [695, 34] on button "Close" at bounding box center [692, 32] width 7 height 7
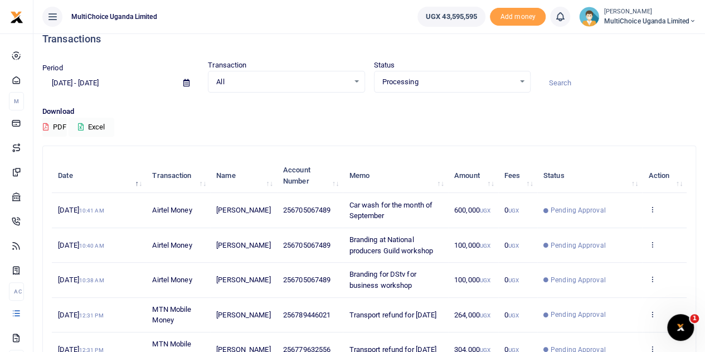
scroll to position [0, 0]
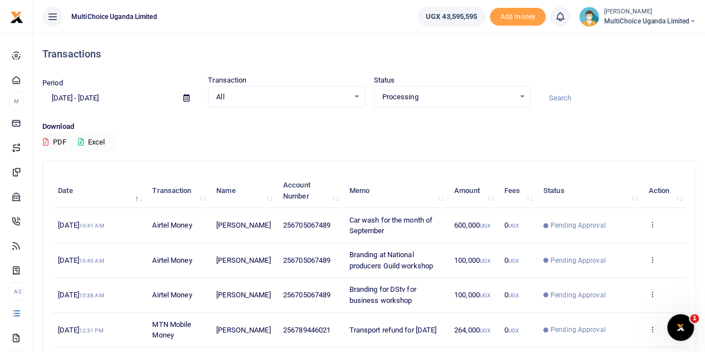
click at [519, 101] on div "Processing Select an option..." at bounding box center [453, 97] width 156 height 12
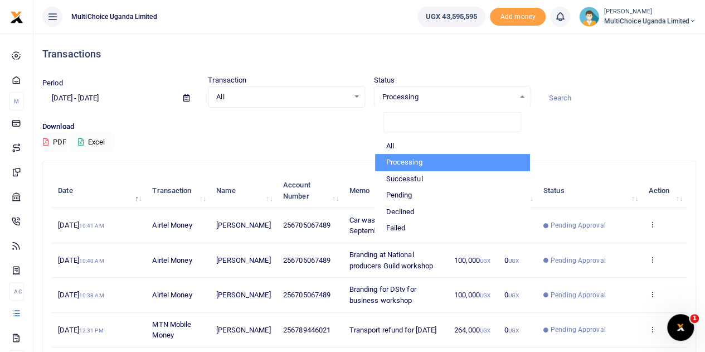
click at [421, 160] on li "Processing" at bounding box center [452, 162] width 154 height 17
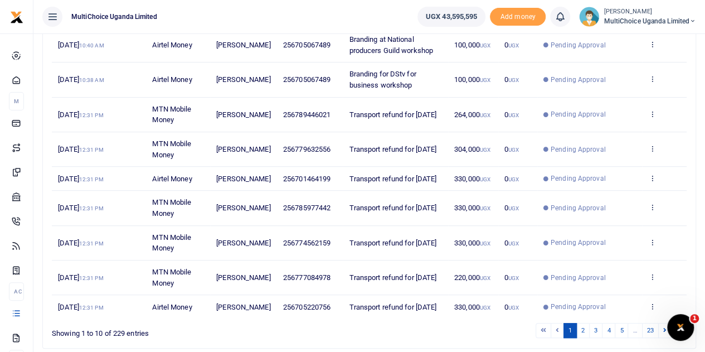
scroll to position [266, 0]
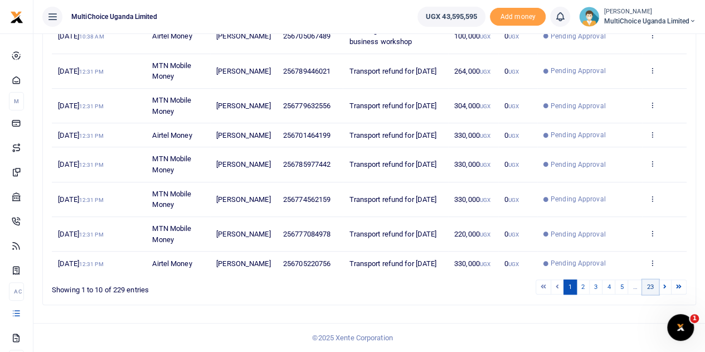
click at [652, 289] on link "23" at bounding box center [650, 286] width 17 height 15
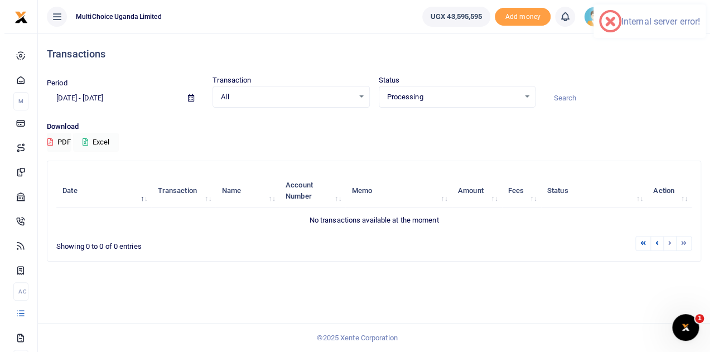
scroll to position [0, 0]
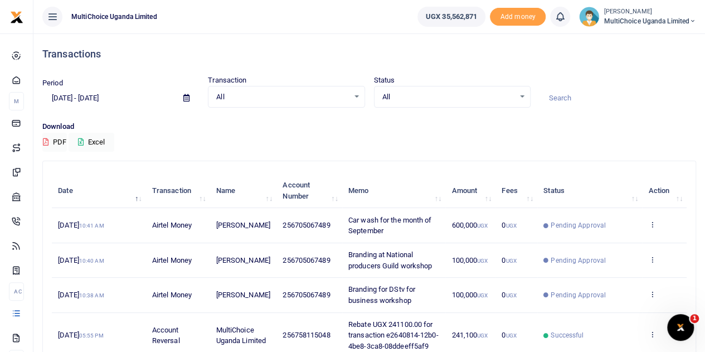
click at [524, 94] on div "All Select an option..." at bounding box center [453, 97] width 156 height 12
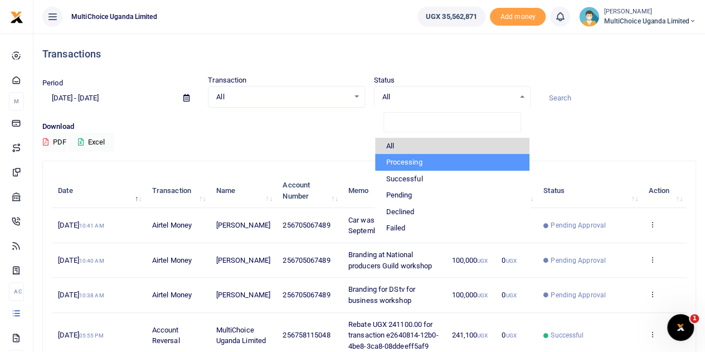
click at [432, 159] on li "Processing" at bounding box center [452, 162] width 154 height 17
select select "PROCESSING"
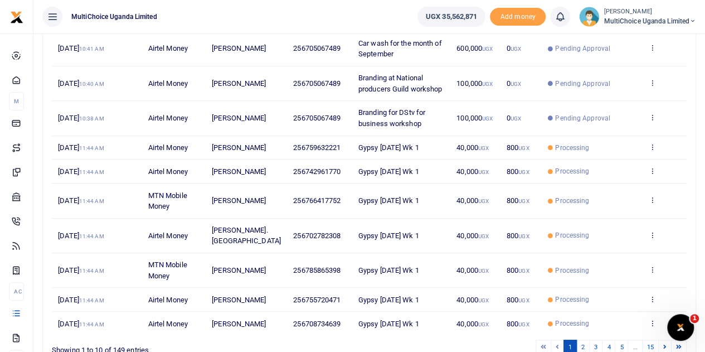
scroll to position [255, 0]
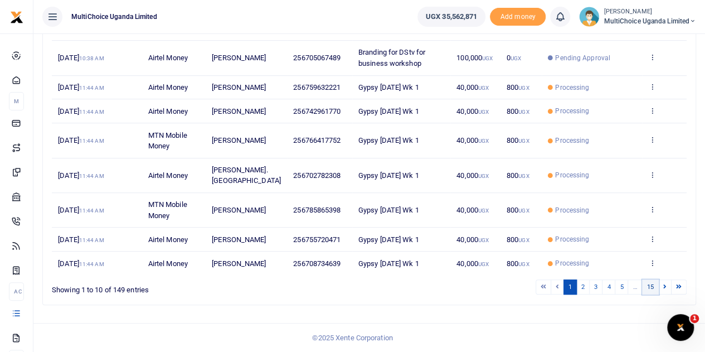
click at [651, 287] on link "15" at bounding box center [650, 286] width 17 height 15
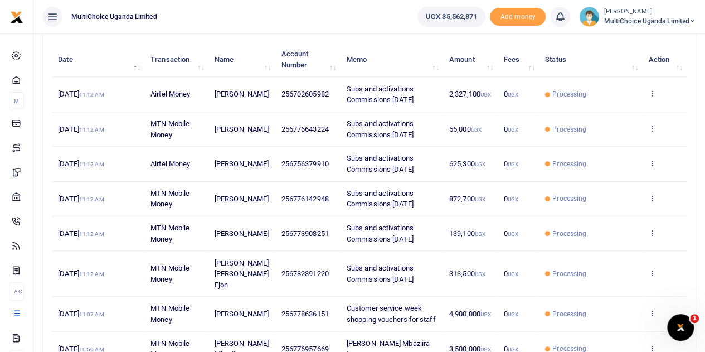
scroll to position [0, 0]
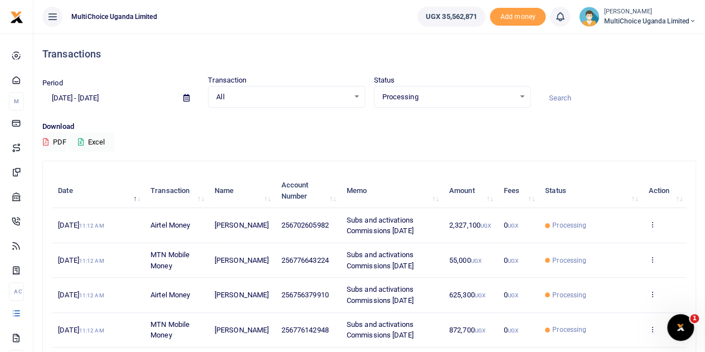
click at [522, 96] on div "Processing Select an option..." at bounding box center [453, 97] width 156 height 12
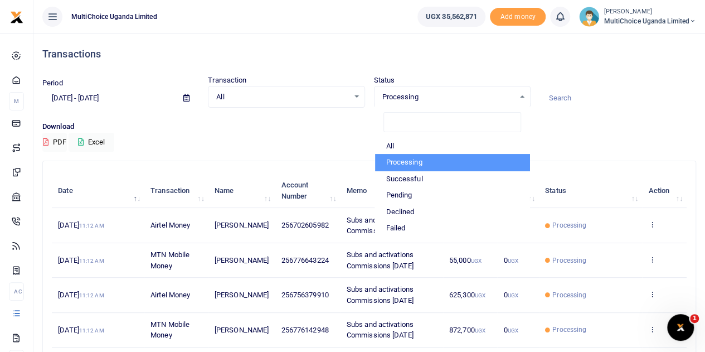
click at [424, 166] on li "Processing" at bounding box center [452, 162] width 154 height 17
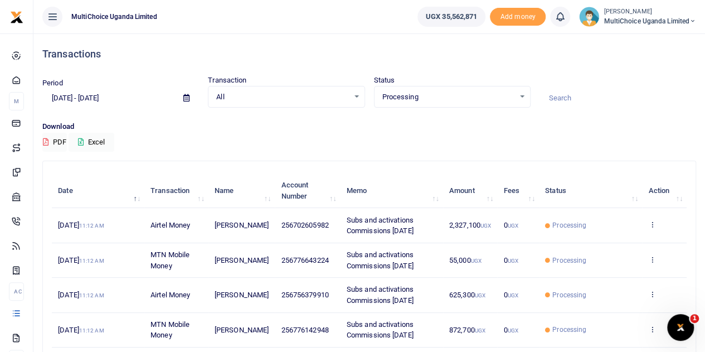
click at [516, 95] on div "Processing Select an option..." at bounding box center [453, 97] width 156 height 12
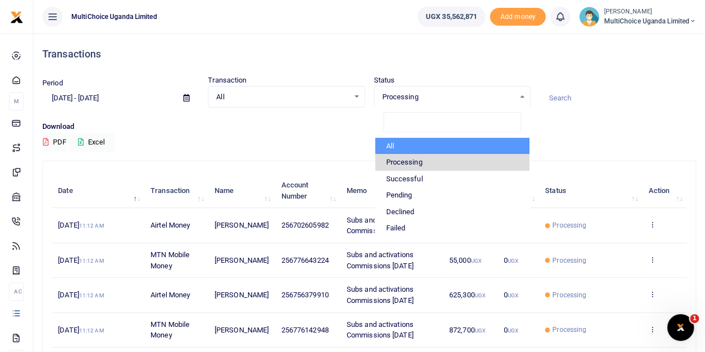
click at [389, 146] on li "All" at bounding box center [452, 146] width 154 height 17
select select
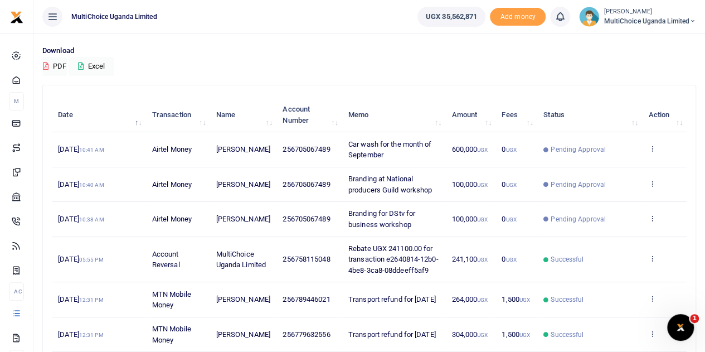
scroll to position [243, 0]
